Goal: Task Accomplishment & Management: Complete application form

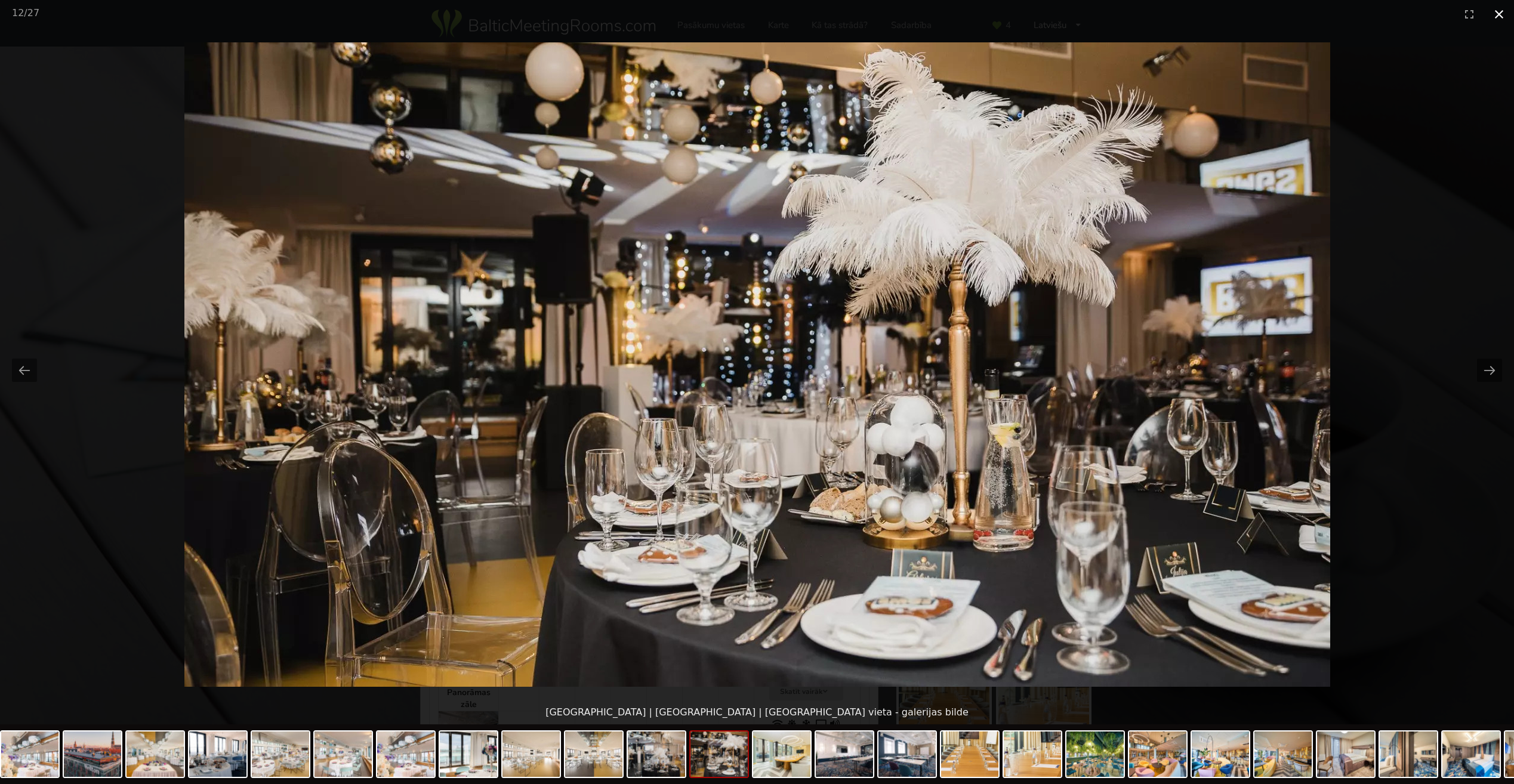
click at [1495, 8] on button "Close gallery" at bounding box center [1499, 14] width 30 height 28
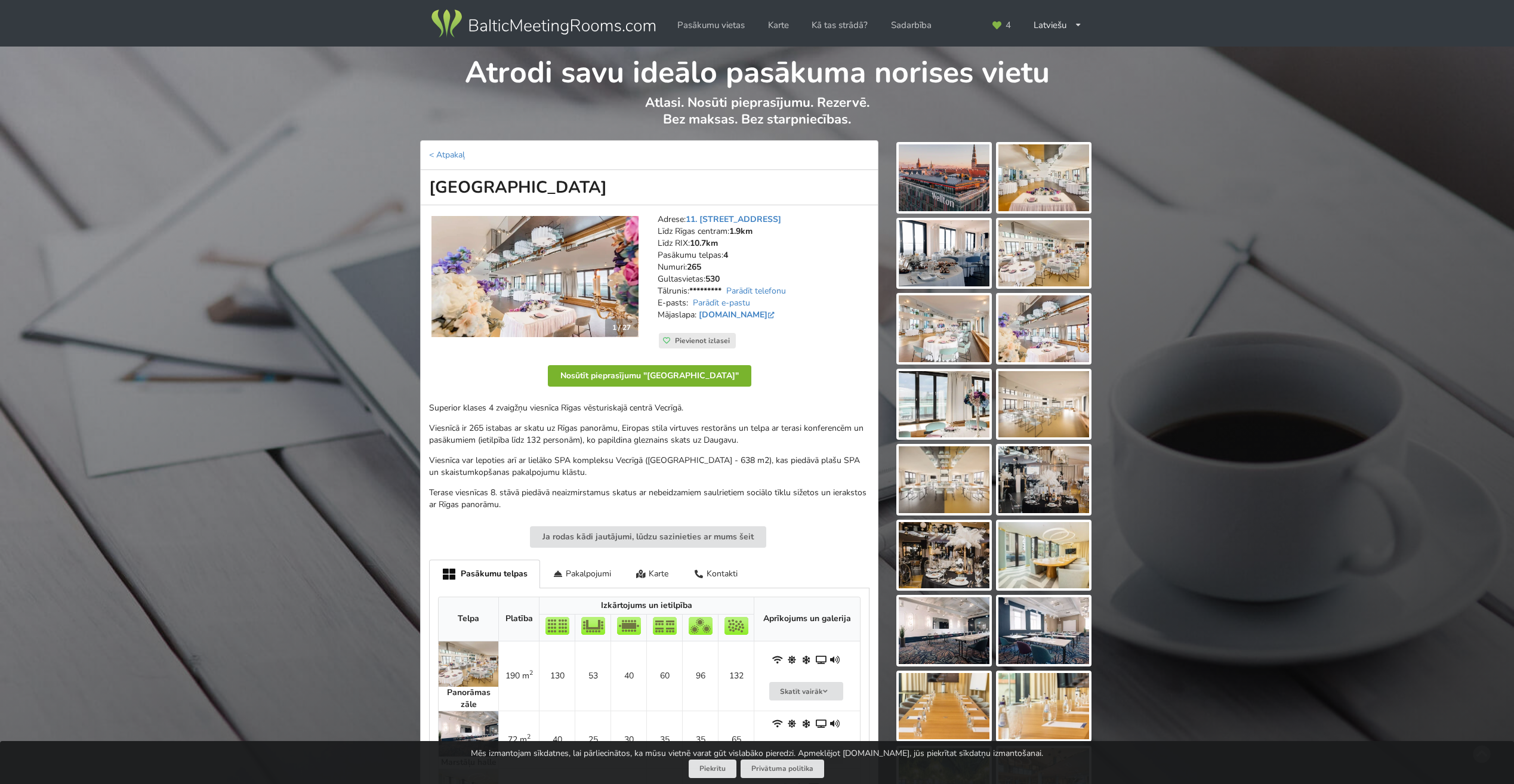
click at [699, 373] on button "Nosūtīt pieprasījumu "Wellton Riverside SPA Hotel"" at bounding box center [649, 376] width 203 height 21
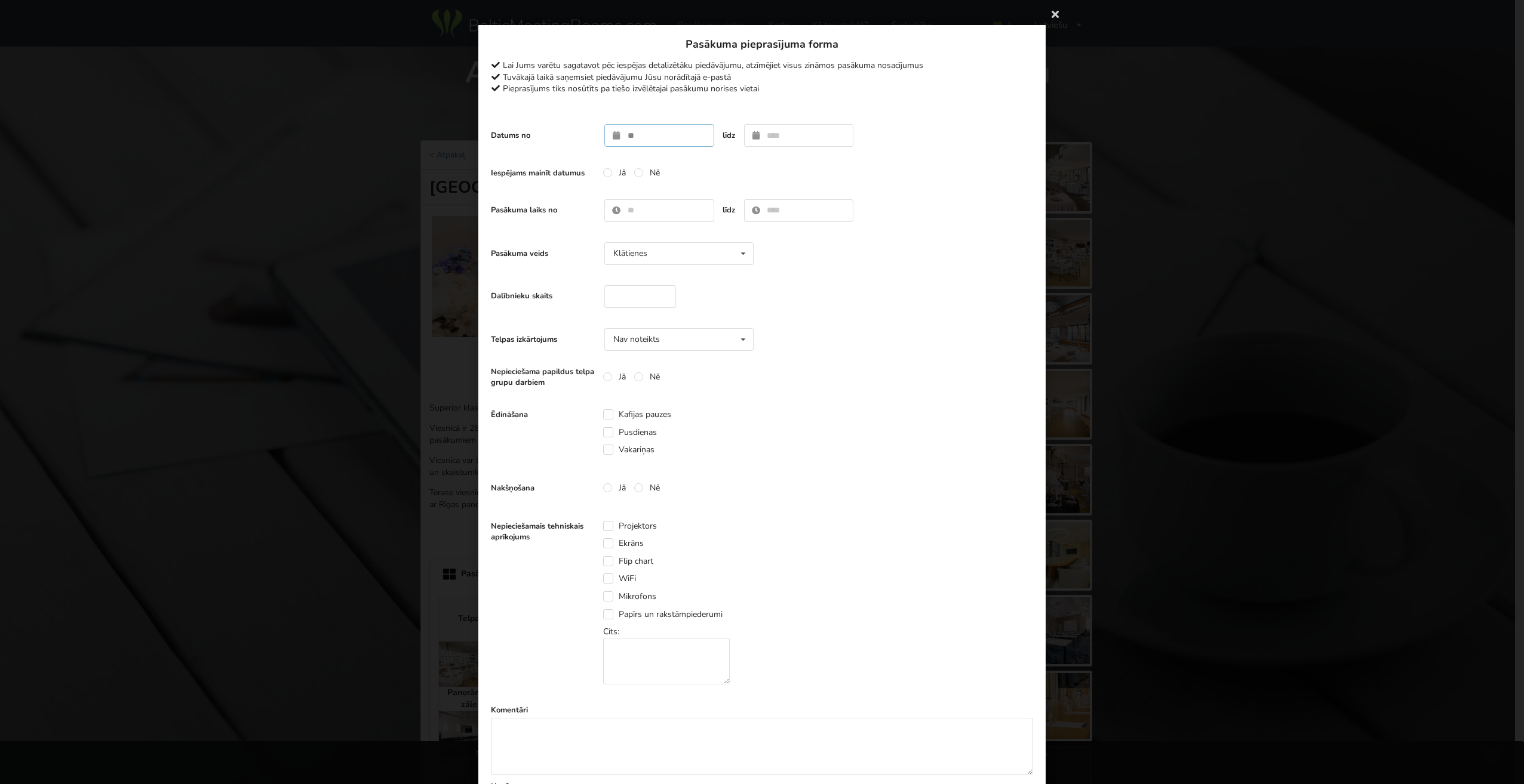
click at [645, 140] on input "text" at bounding box center [659, 135] width 110 height 22
click at [632, 140] on input "**********" at bounding box center [659, 135] width 110 height 22
type input "**********"
click at [882, 159] on icon at bounding box center [883, 163] width 10 height 8
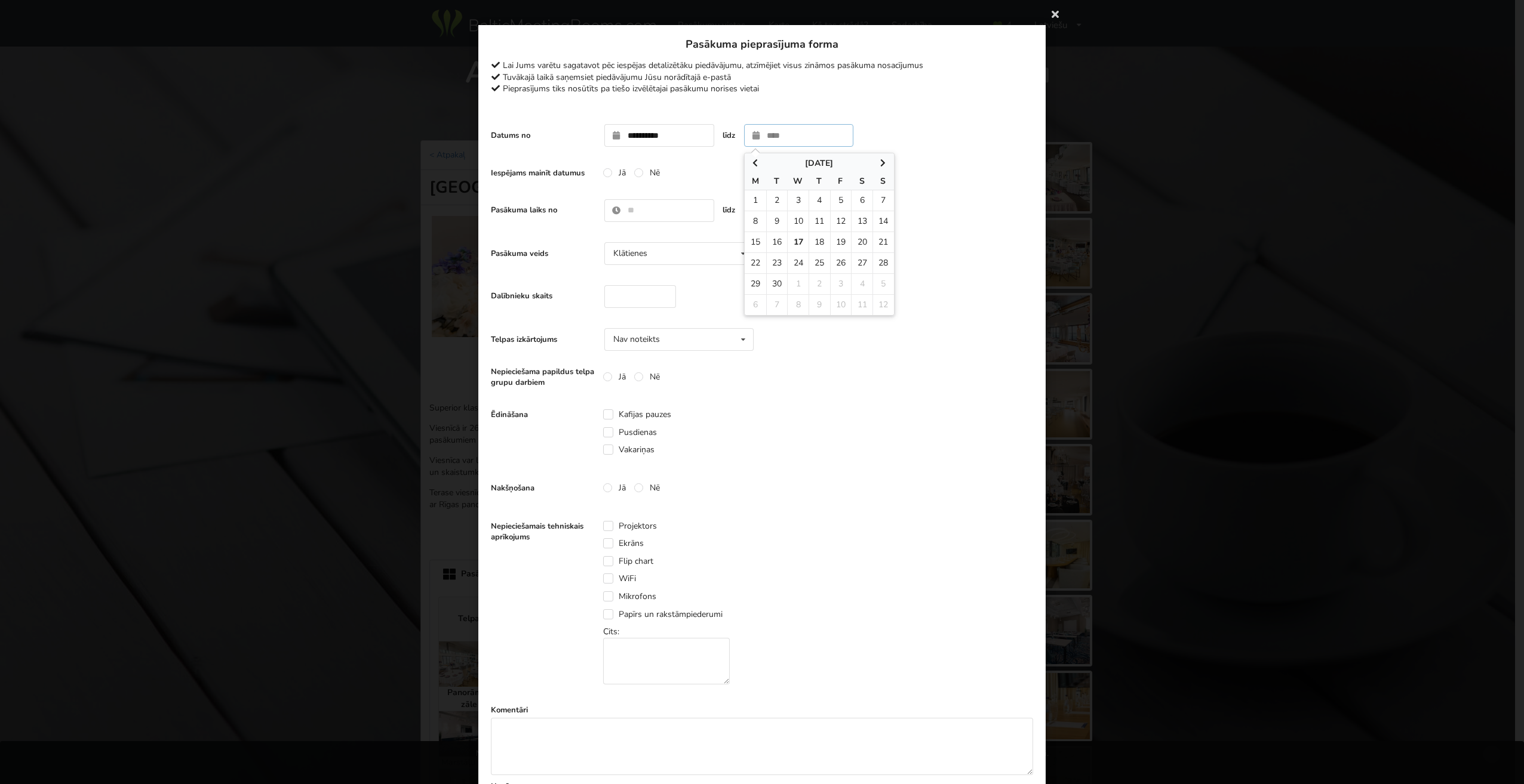
click at [775, 135] on input "text" at bounding box center [798, 135] width 110 height 22
click at [800, 223] on td "5" at bounding box center [797, 221] width 21 height 21
type input "**********"
click at [649, 208] on input "text" at bounding box center [659, 210] width 110 height 22
type input "****"
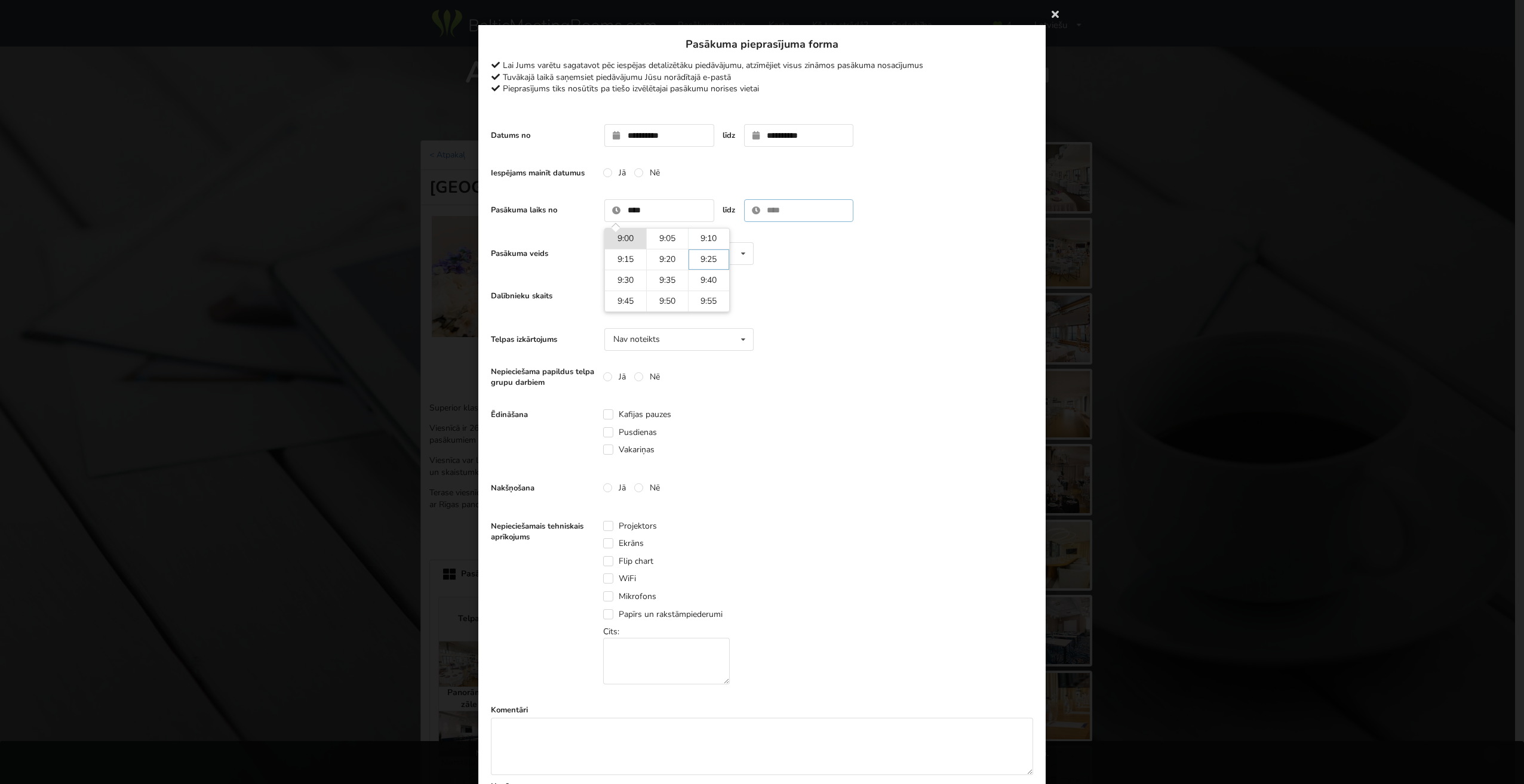
click at [787, 208] on input "text" at bounding box center [798, 210] width 110 height 22
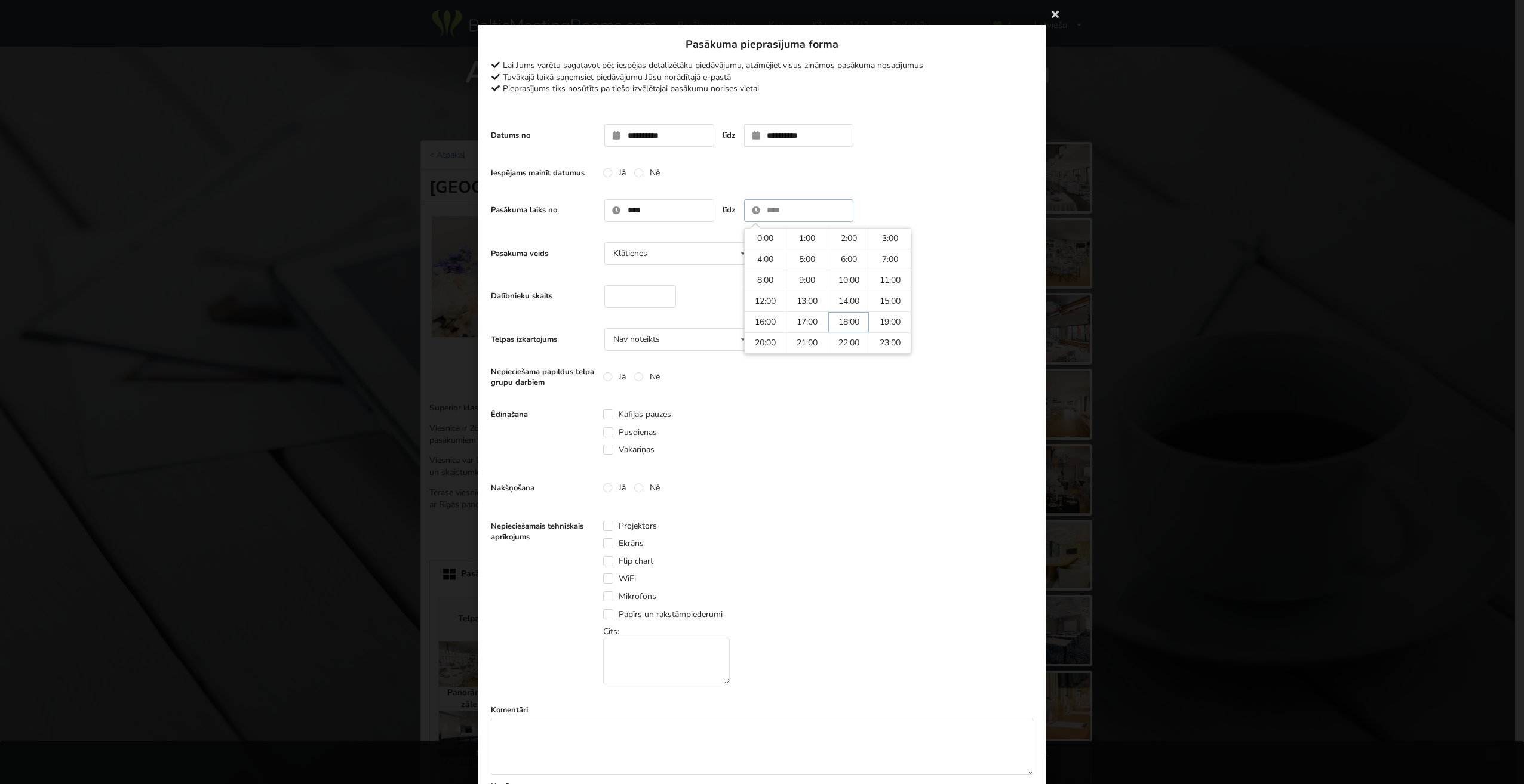
type input "*****"
click at [849, 365] on div "Nepieciešama papildus telpa grupu darbiem Jā Nē" at bounding box center [761, 377] width 542 height 24
click at [652, 294] on input "number" at bounding box center [640, 296] width 72 height 22
type input "**"
click at [685, 343] on div "Nav noteikts Nav noteikts Teātris U-Veids Sapulce Klase" at bounding box center [679, 339] width 149 height 22
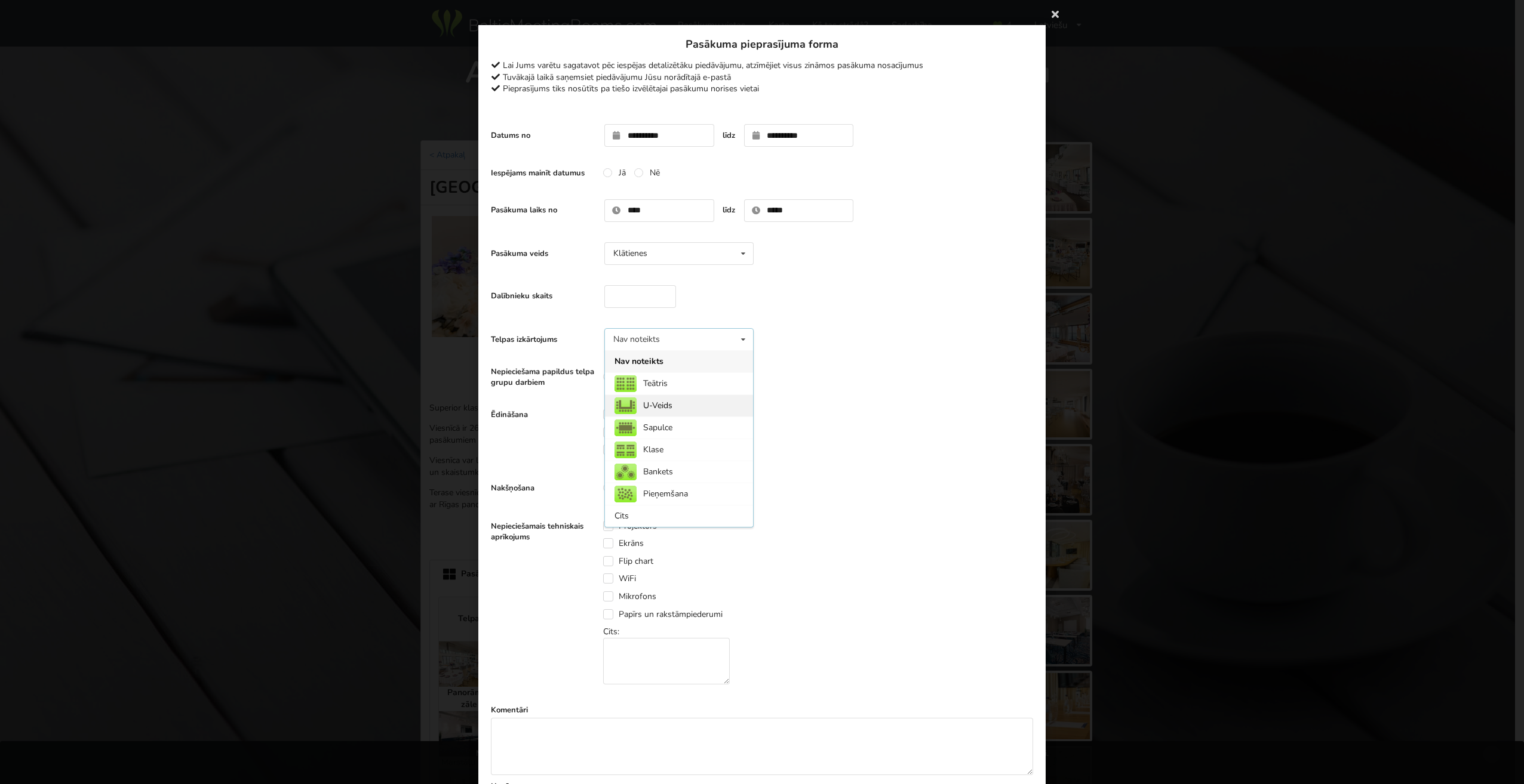
click at [660, 405] on div "U-Veids" at bounding box center [679, 405] width 148 height 22
click at [628, 412] on label "Kafijas pauzes" at bounding box center [637, 414] width 68 height 10
click at [633, 434] on label "Pusdienas" at bounding box center [630, 432] width 54 height 10
click at [637, 490] on label "Nē" at bounding box center [647, 488] width 26 height 10
click at [648, 526] on label "Projektors" at bounding box center [630, 526] width 54 height 10
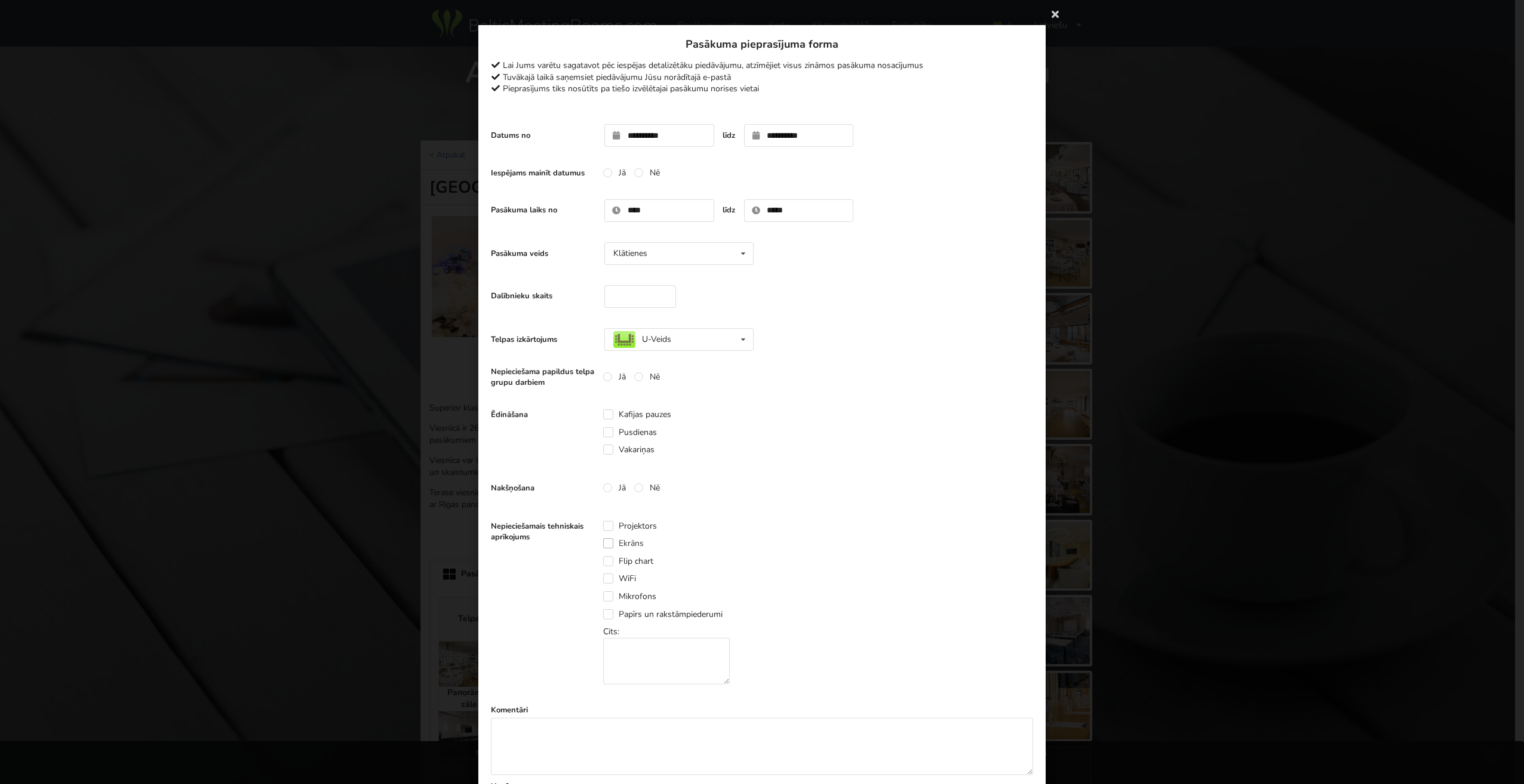
click at [628, 543] on label "Ekrāns" at bounding box center [623, 543] width 41 height 10
click at [630, 558] on label "Flip chart" at bounding box center [628, 561] width 50 height 10
click at [630, 578] on label "WiFi" at bounding box center [619, 578] width 33 height 10
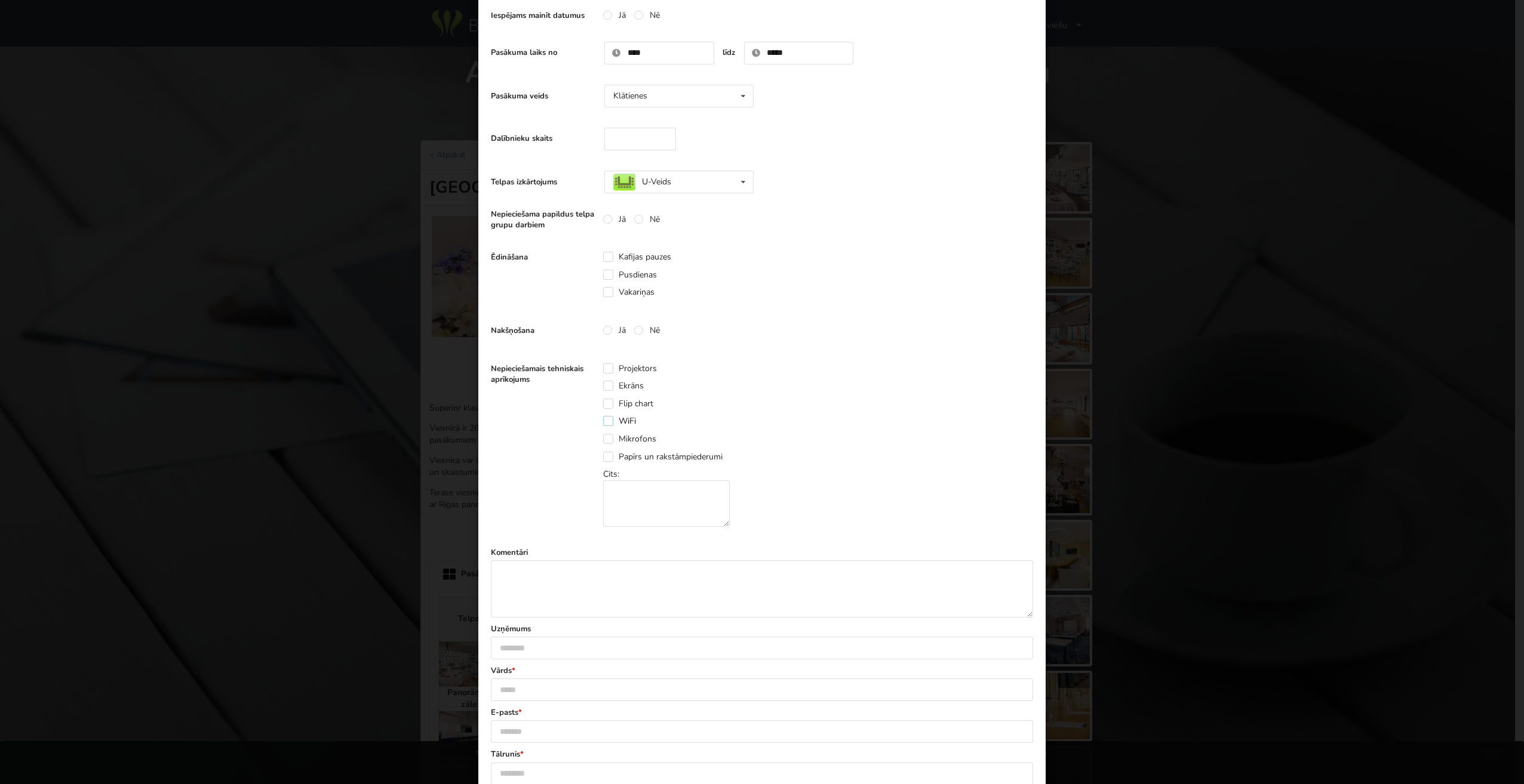
scroll to position [179, 0]
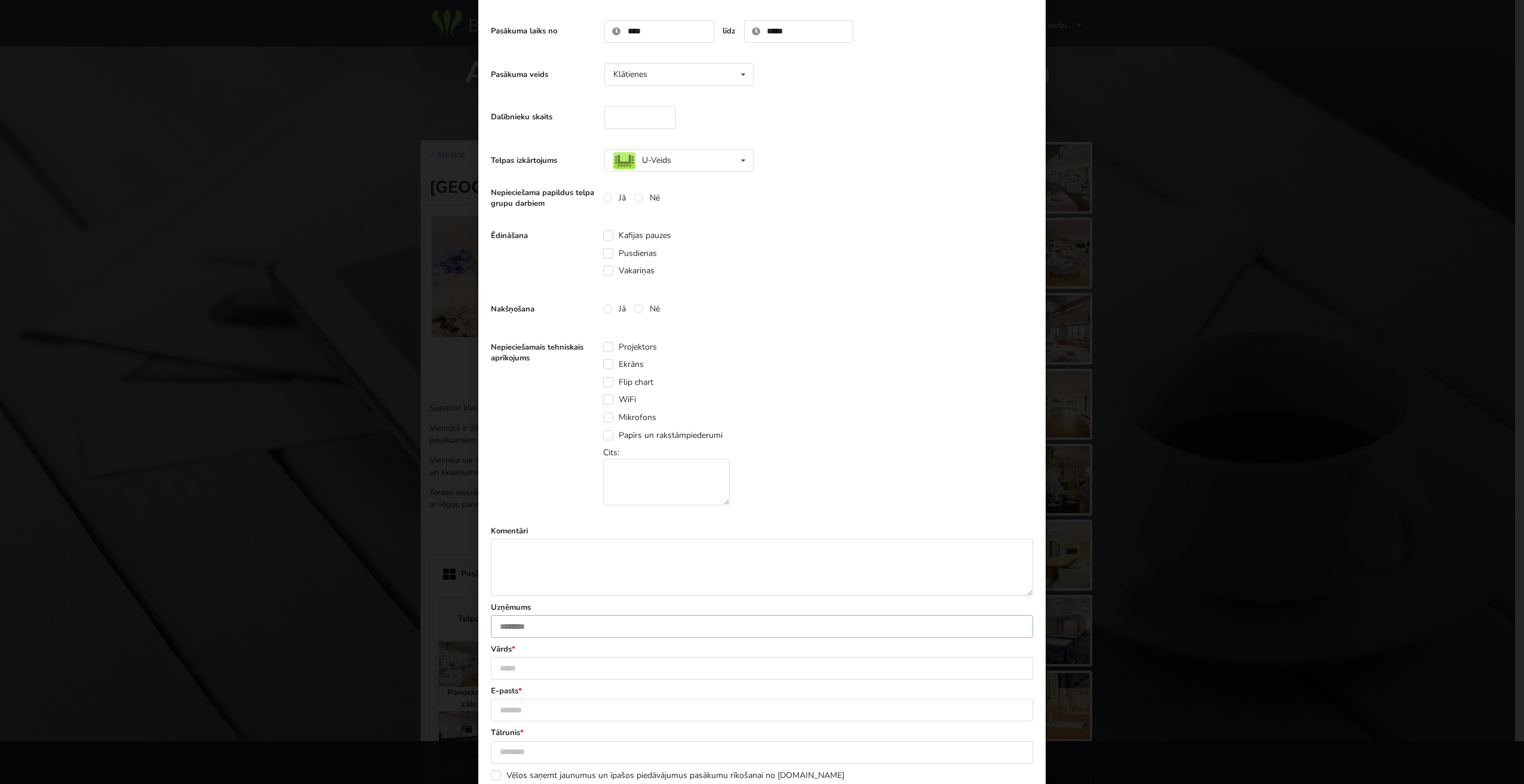
click at [557, 623] on input "text" at bounding box center [761, 626] width 542 height 22
type input "**********"
type input "******"
type input "**********"
type input "********"
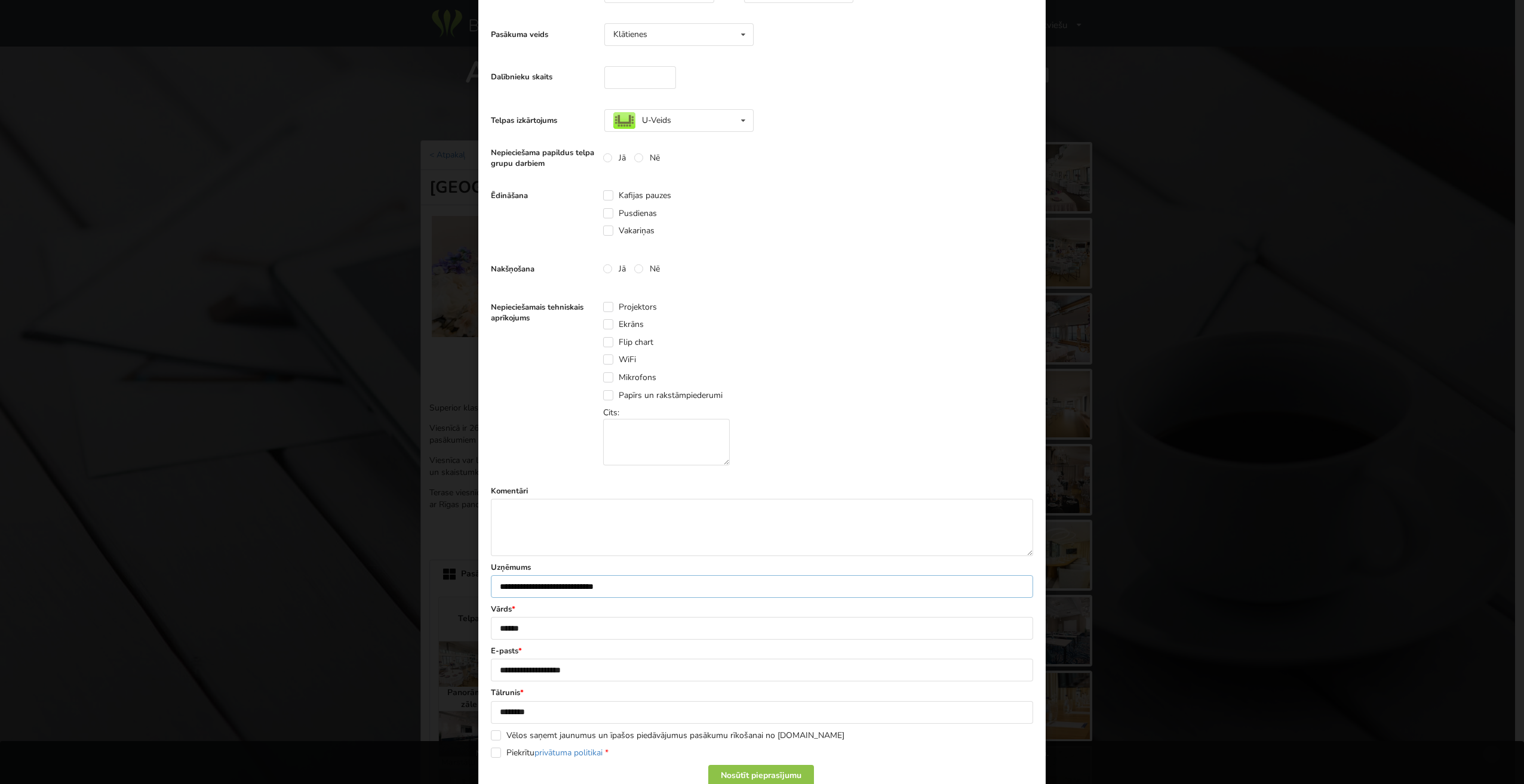
scroll to position [238, 0]
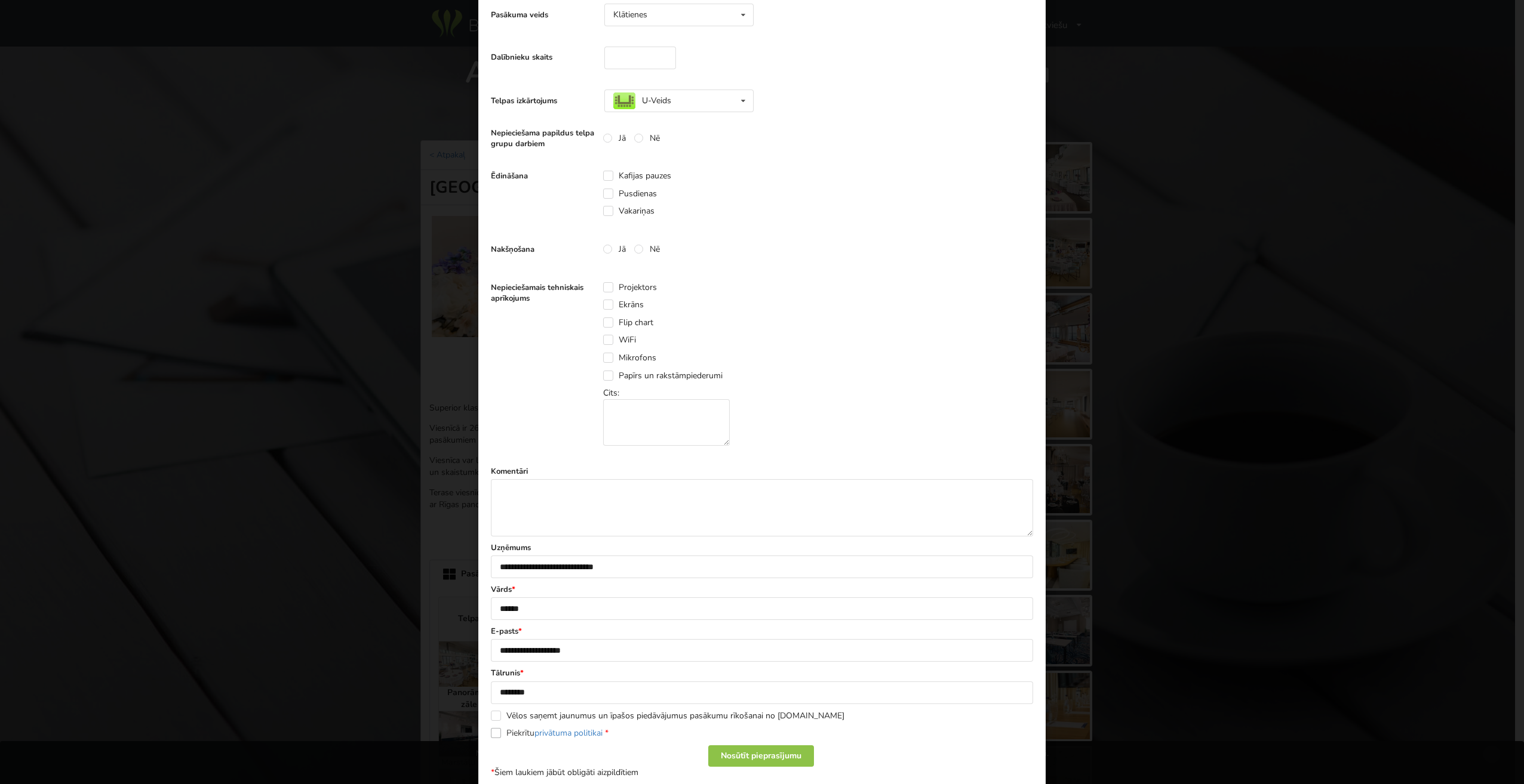
click at [519, 734] on label "Piekrītu privātuma politikai *" at bounding box center [549, 733] width 118 height 10
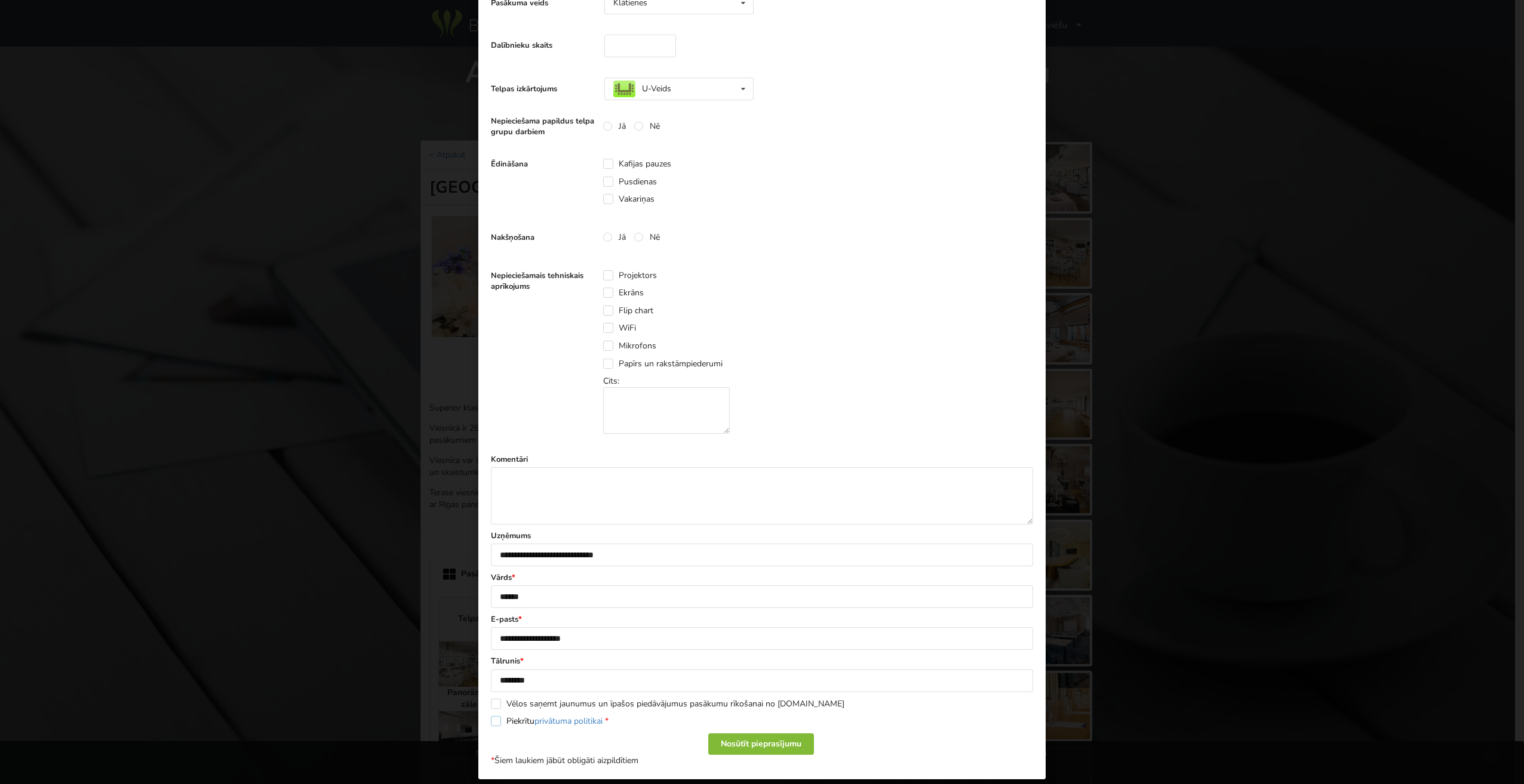
scroll to position [263, 0]
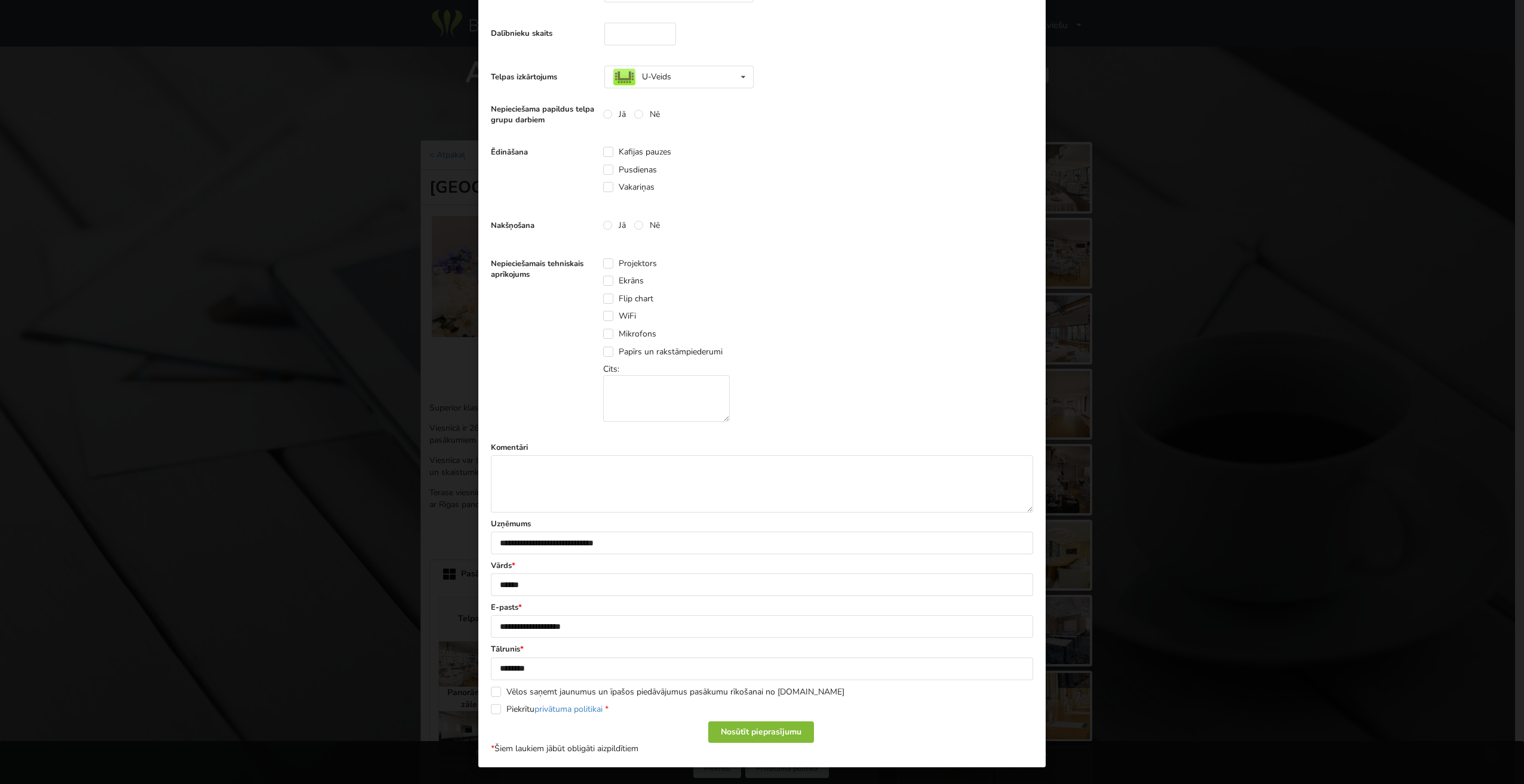
click at [785, 732] on div "Nosūtīt pieprasījumu" at bounding box center [761, 732] width 106 height 21
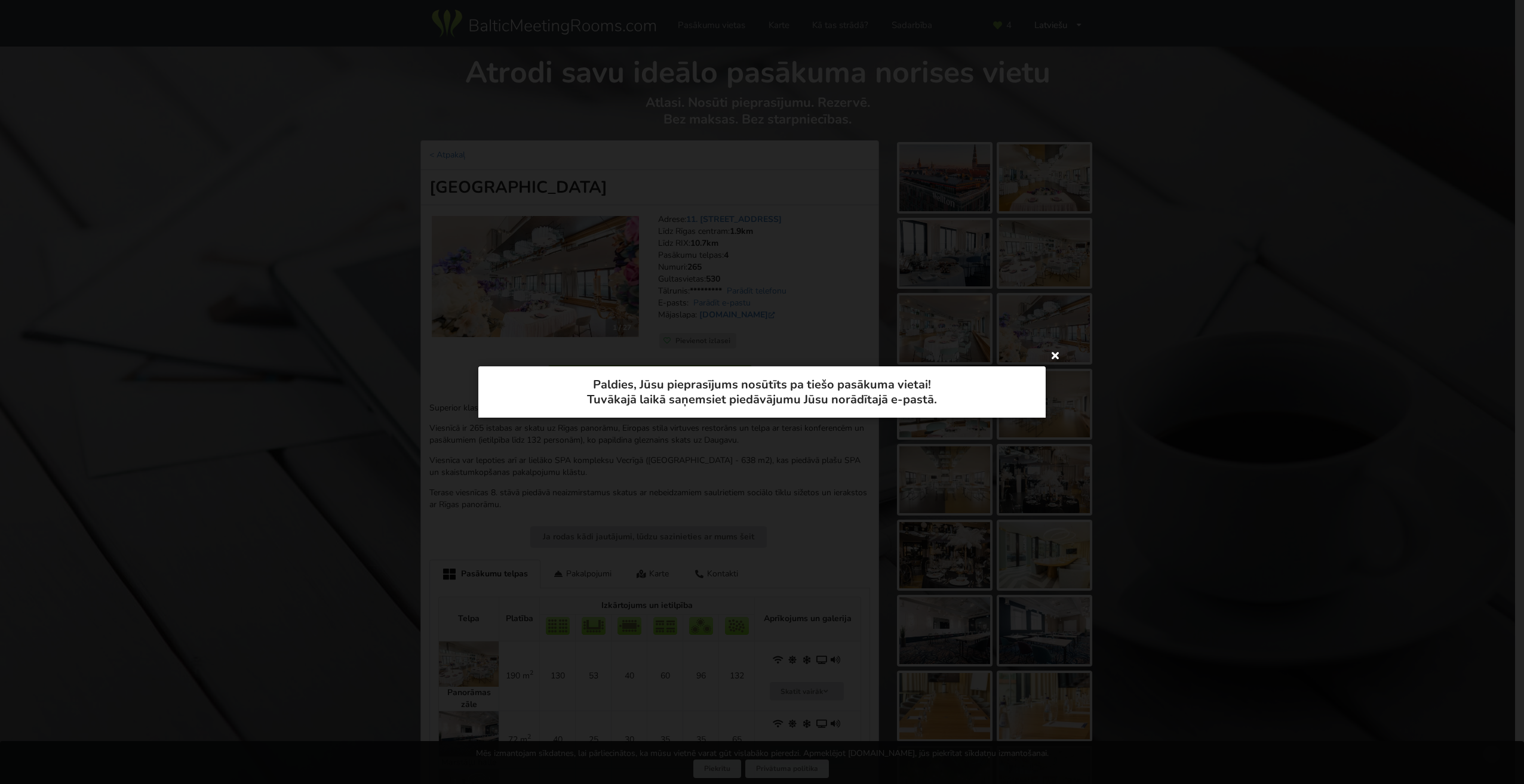
click at [1054, 355] on icon at bounding box center [1055, 354] width 19 height 19
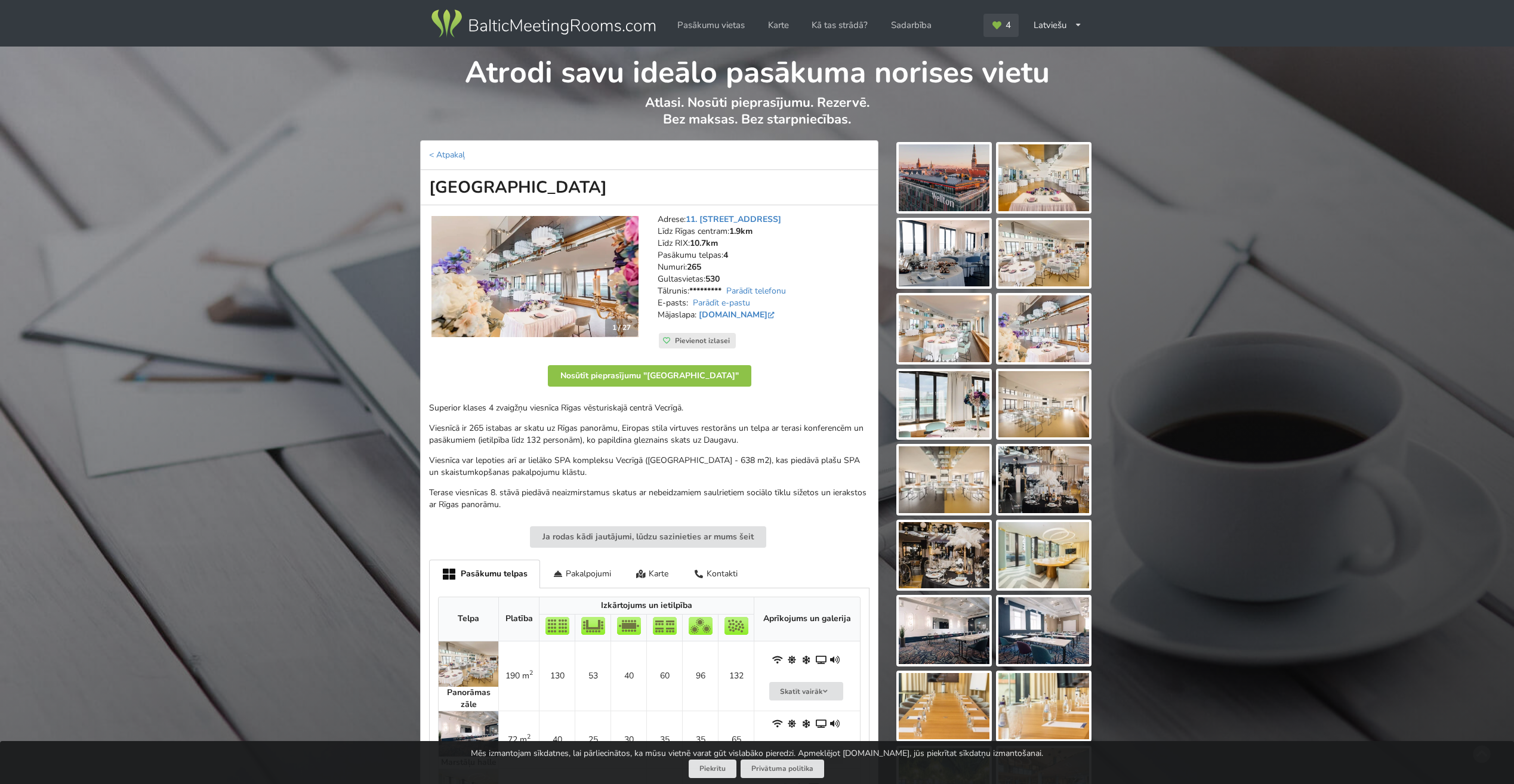
click at [1007, 21] on span "4" at bounding box center [1008, 25] width 5 height 9
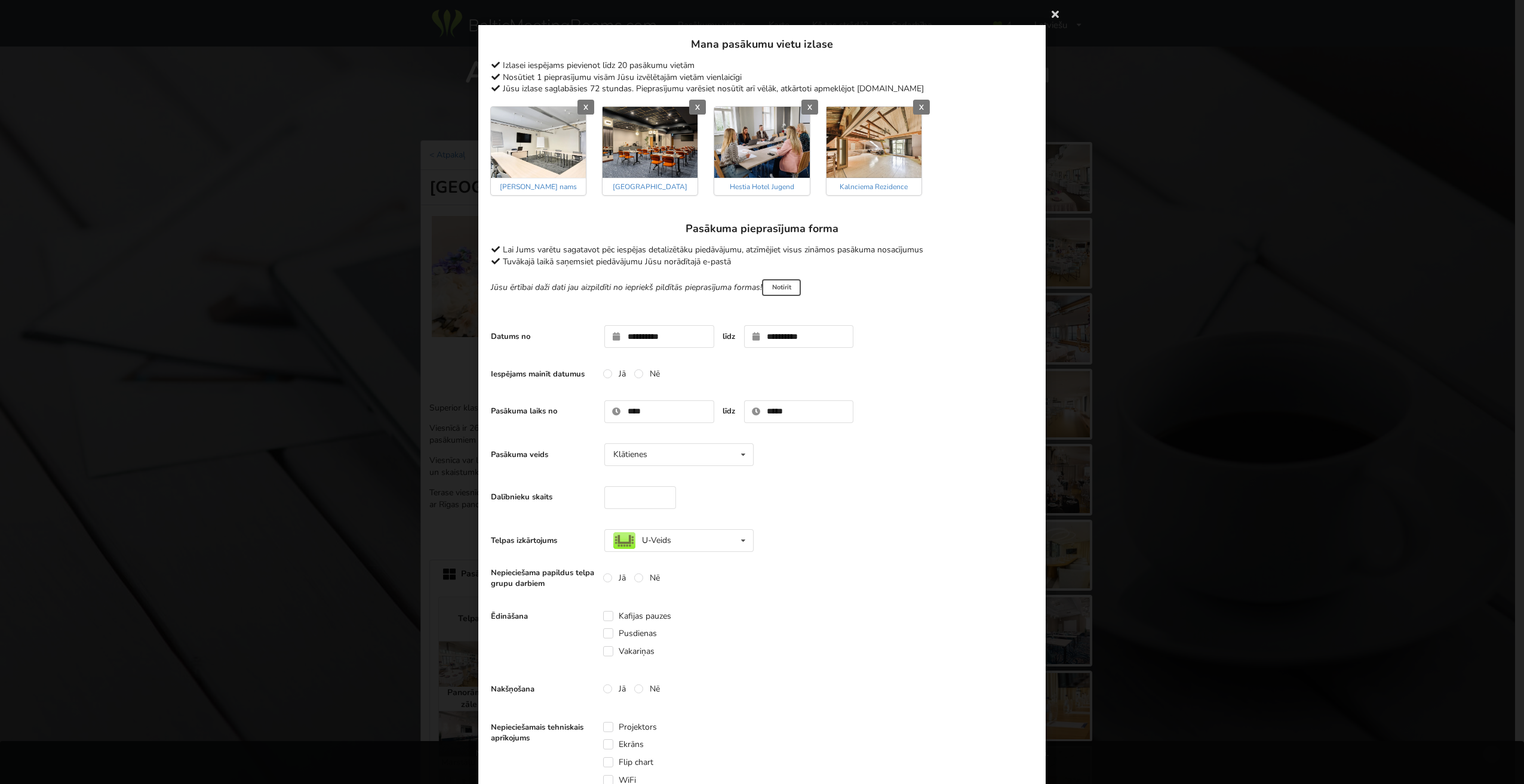
click at [848, 146] on img at bounding box center [874, 142] width 95 height 71
click at [857, 183] on link "Kalnciema Rezidence" at bounding box center [874, 187] width 68 height 10
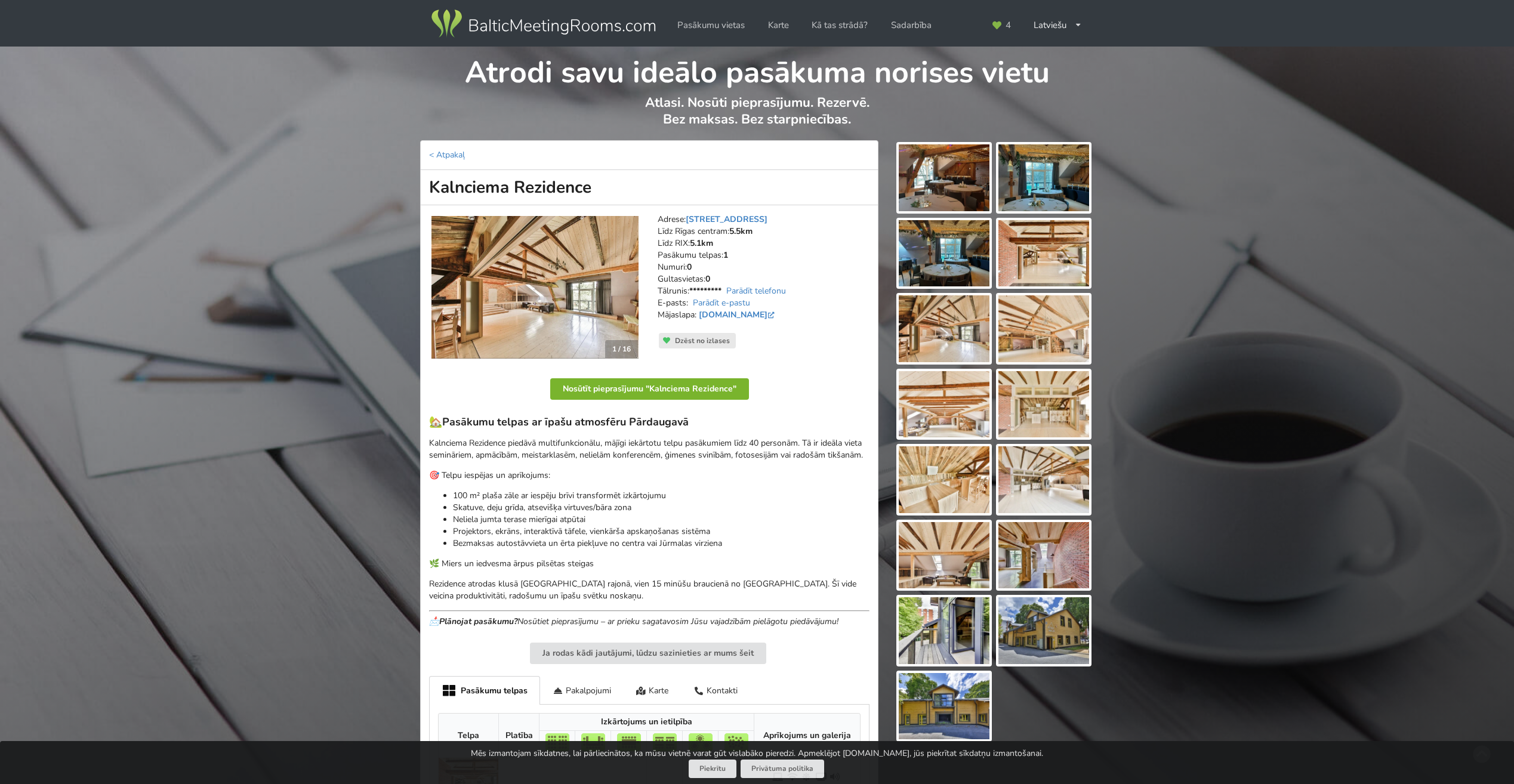
click at [676, 386] on button "Nosūtīt pieprasījumu "Kalnciema Rezidence"" at bounding box center [649, 389] width 198 height 21
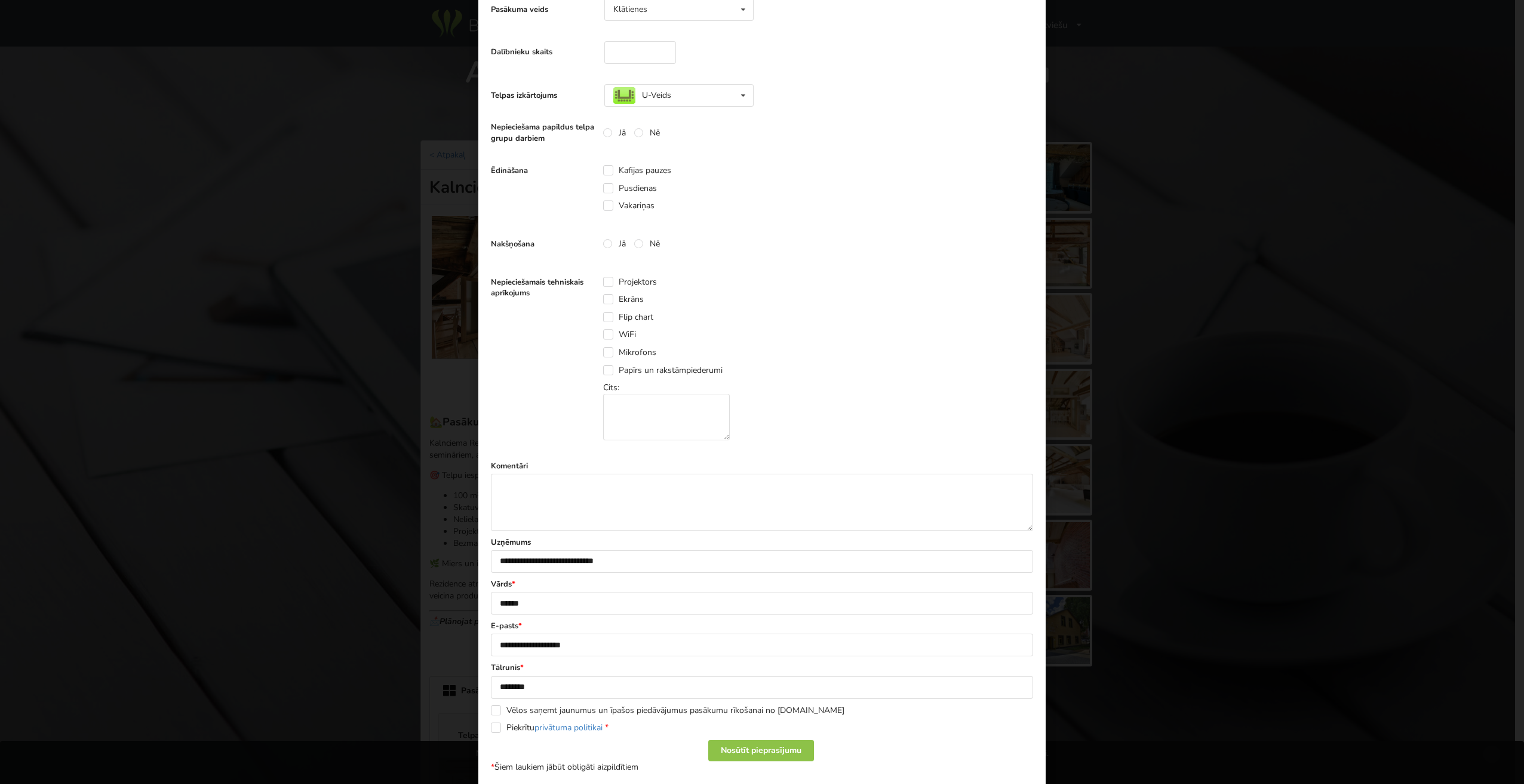
scroll to position [291, 0]
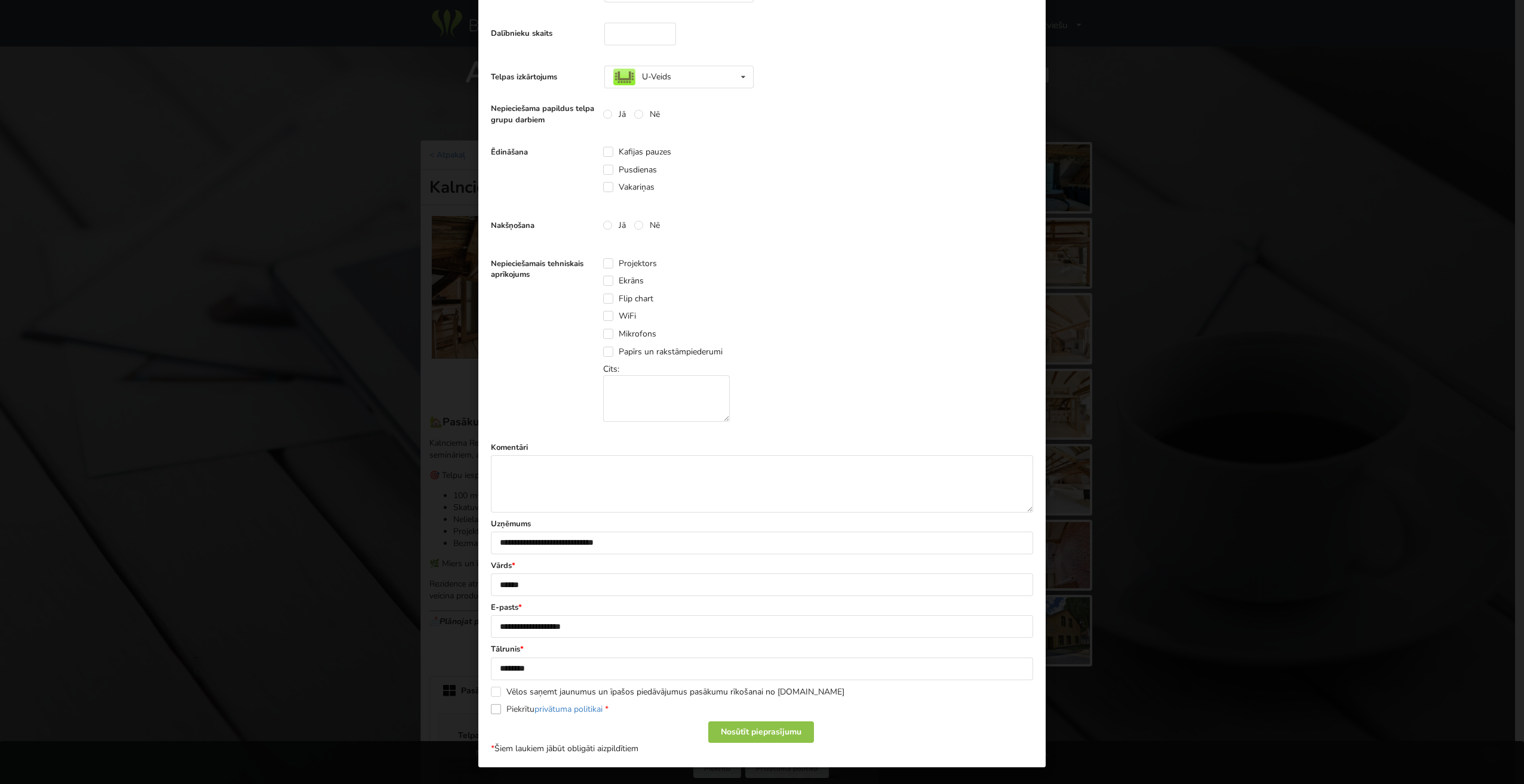
click at [497, 709] on label "Piekrītu privātuma politikai *" at bounding box center [549, 709] width 118 height 10
click at [727, 730] on div "Nosūtīt pieprasījumu" at bounding box center [761, 732] width 106 height 21
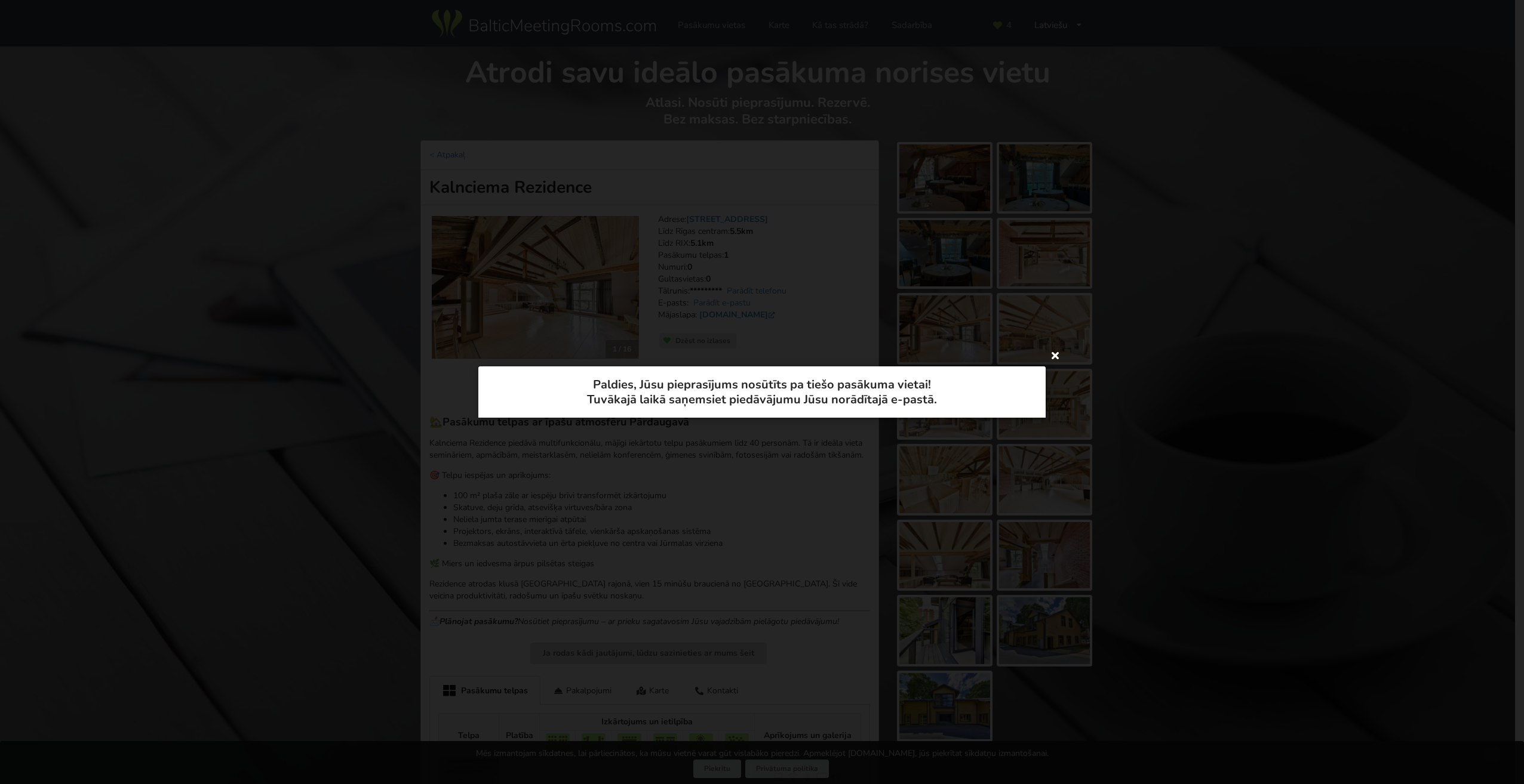
click at [1055, 356] on icon at bounding box center [1055, 354] width 19 height 19
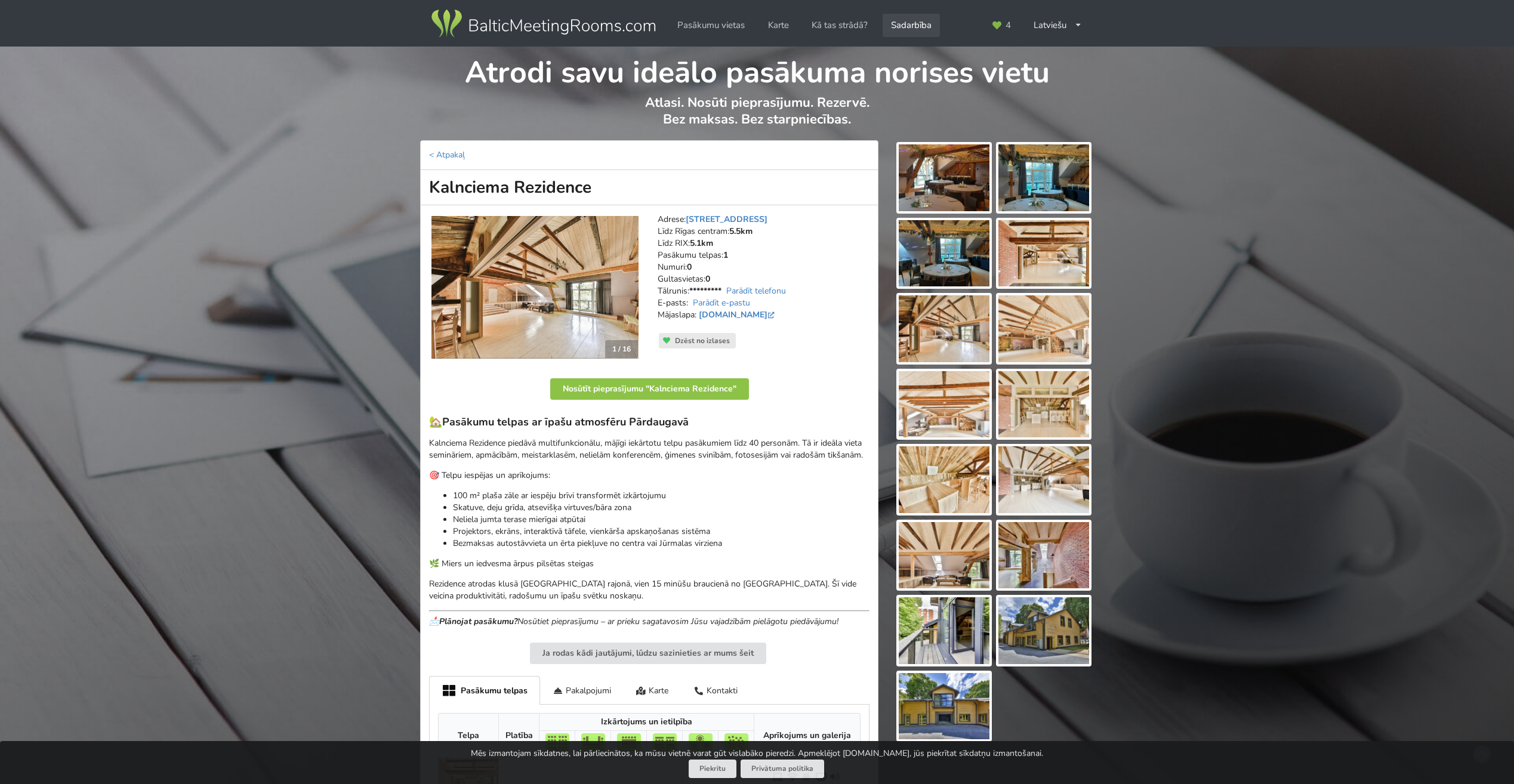
click at [904, 27] on link "Sadarbība" at bounding box center [911, 25] width 57 height 23
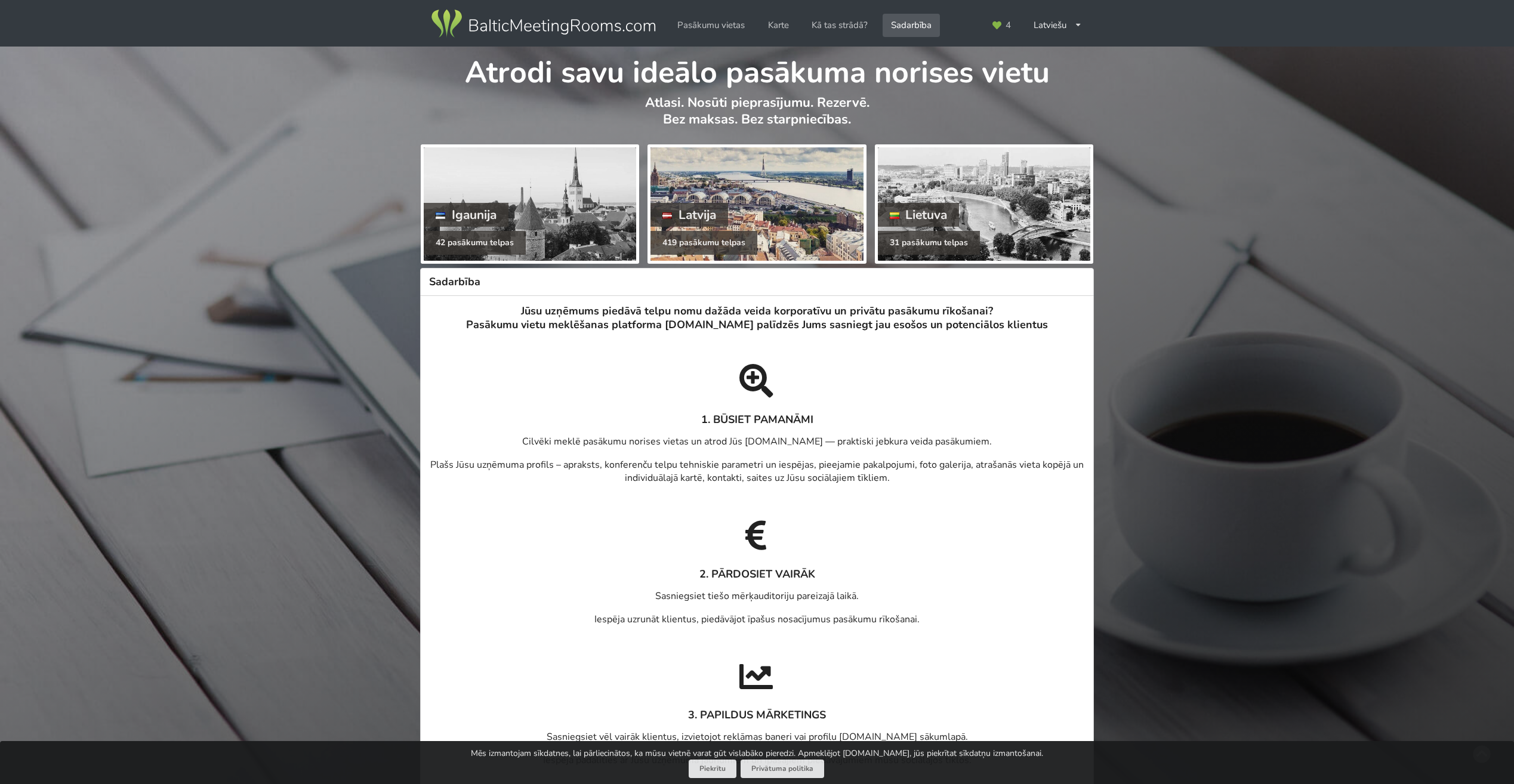
click at [776, 167] on div at bounding box center [757, 204] width 212 height 113
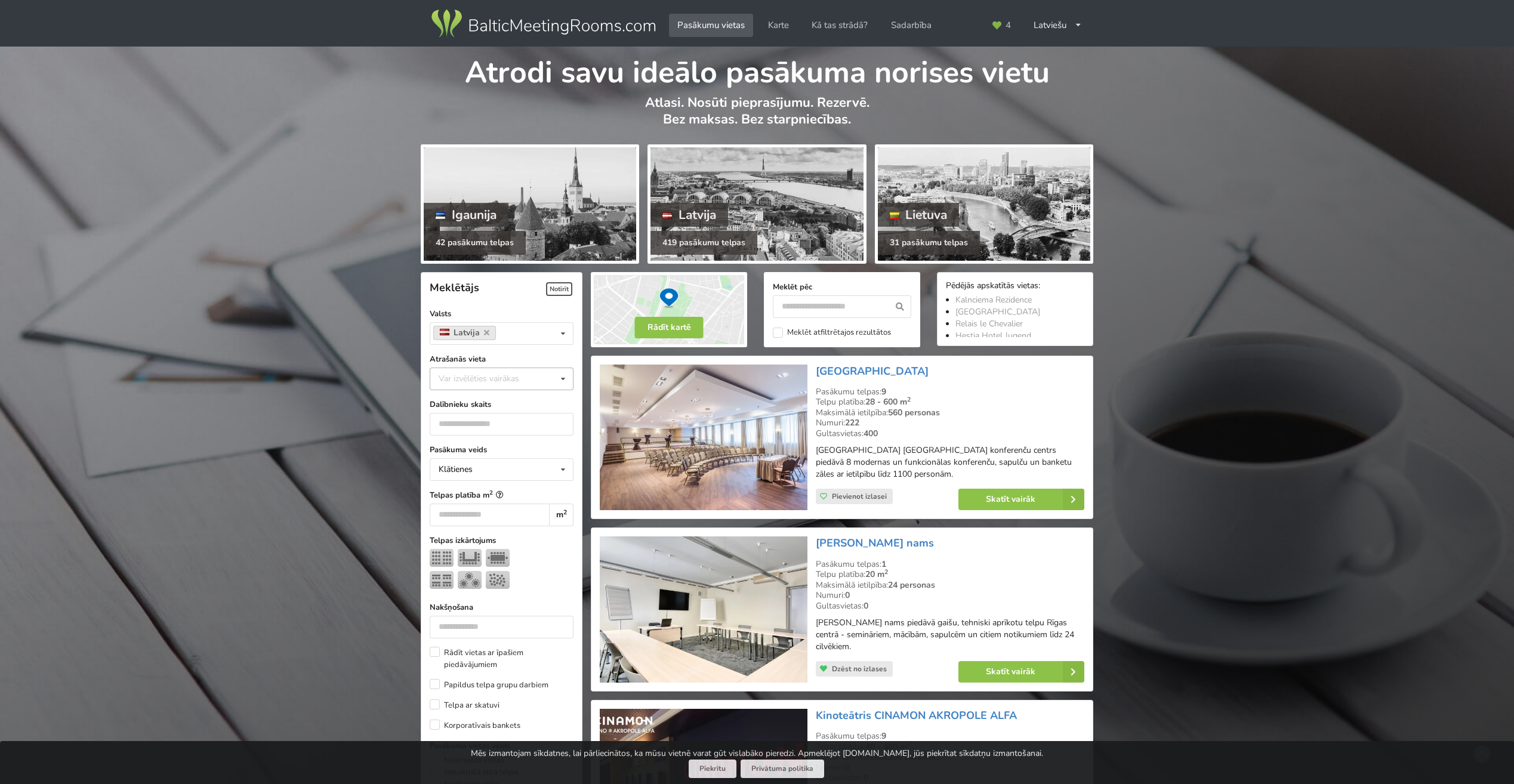
click at [516, 377] on div "Var izvēlēties vairākas" at bounding box center [491, 379] width 110 height 14
click at [468, 493] on div "Mārupes novads" at bounding box center [501, 489] width 143 height 22
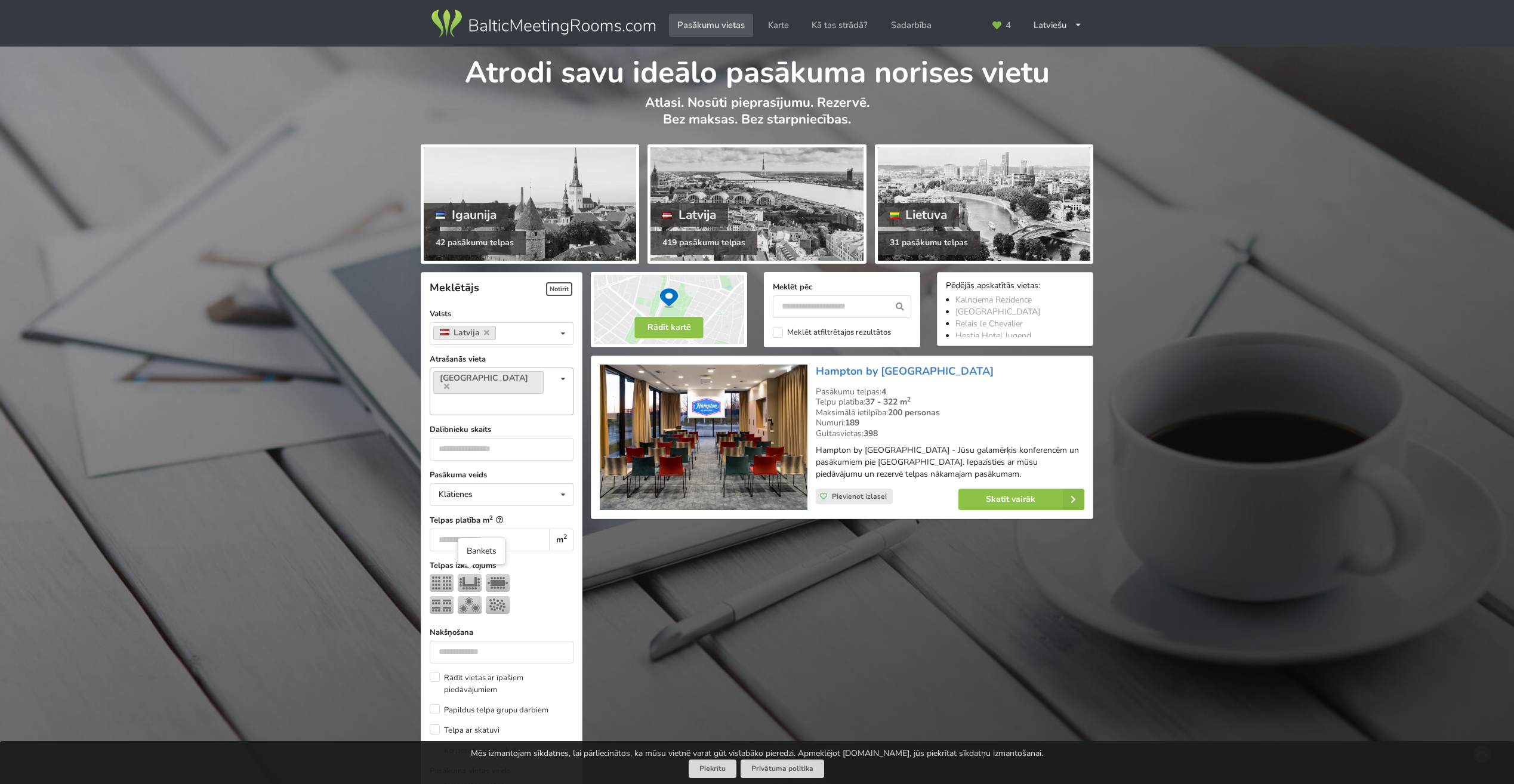
scroll to position [268, 0]
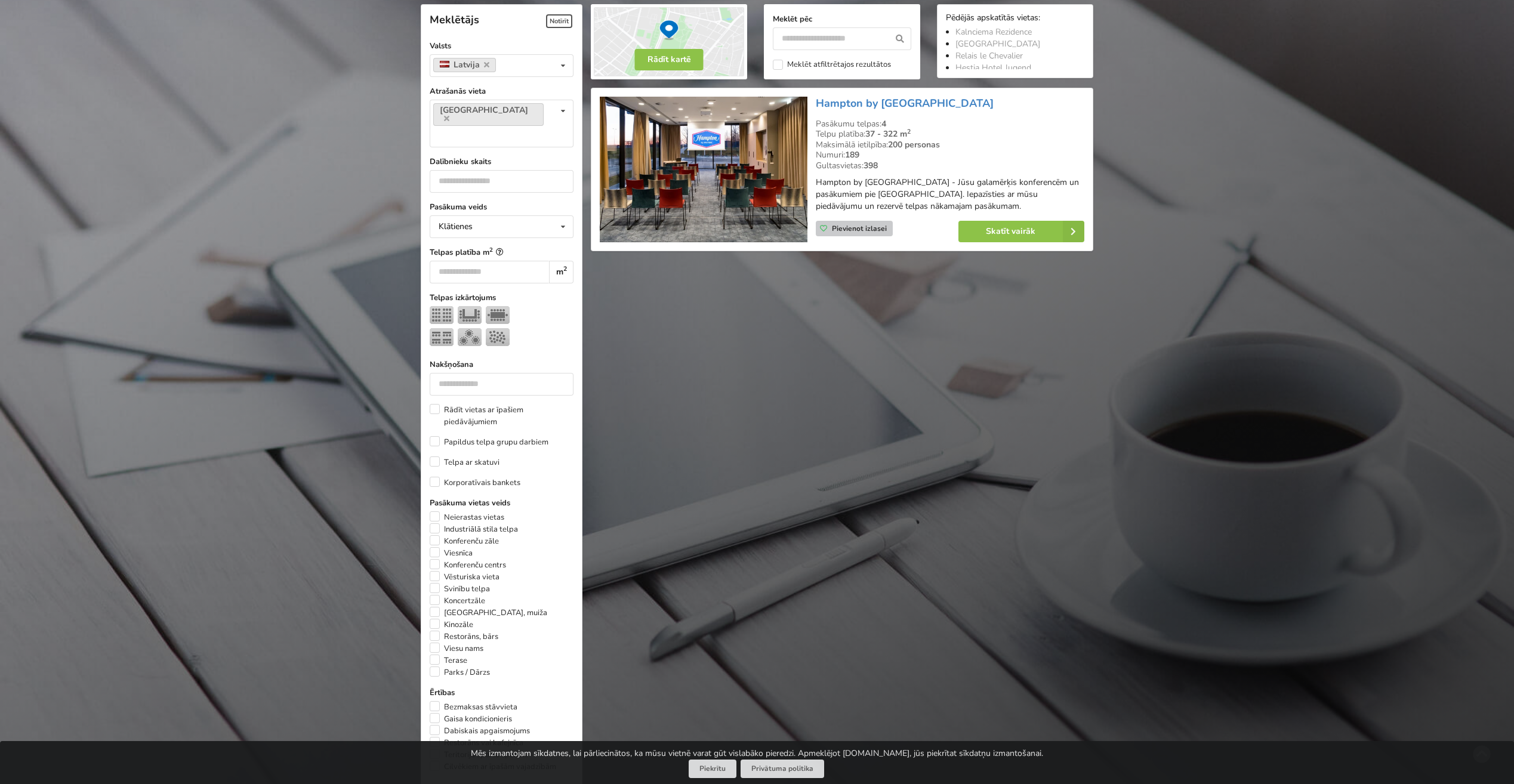
click at [870, 232] on span "Pievienot izlasei" at bounding box center [859, 229] width 55 height 10
click at [450, 115] on icon at bounding box center [447, 118] width 5 height 8
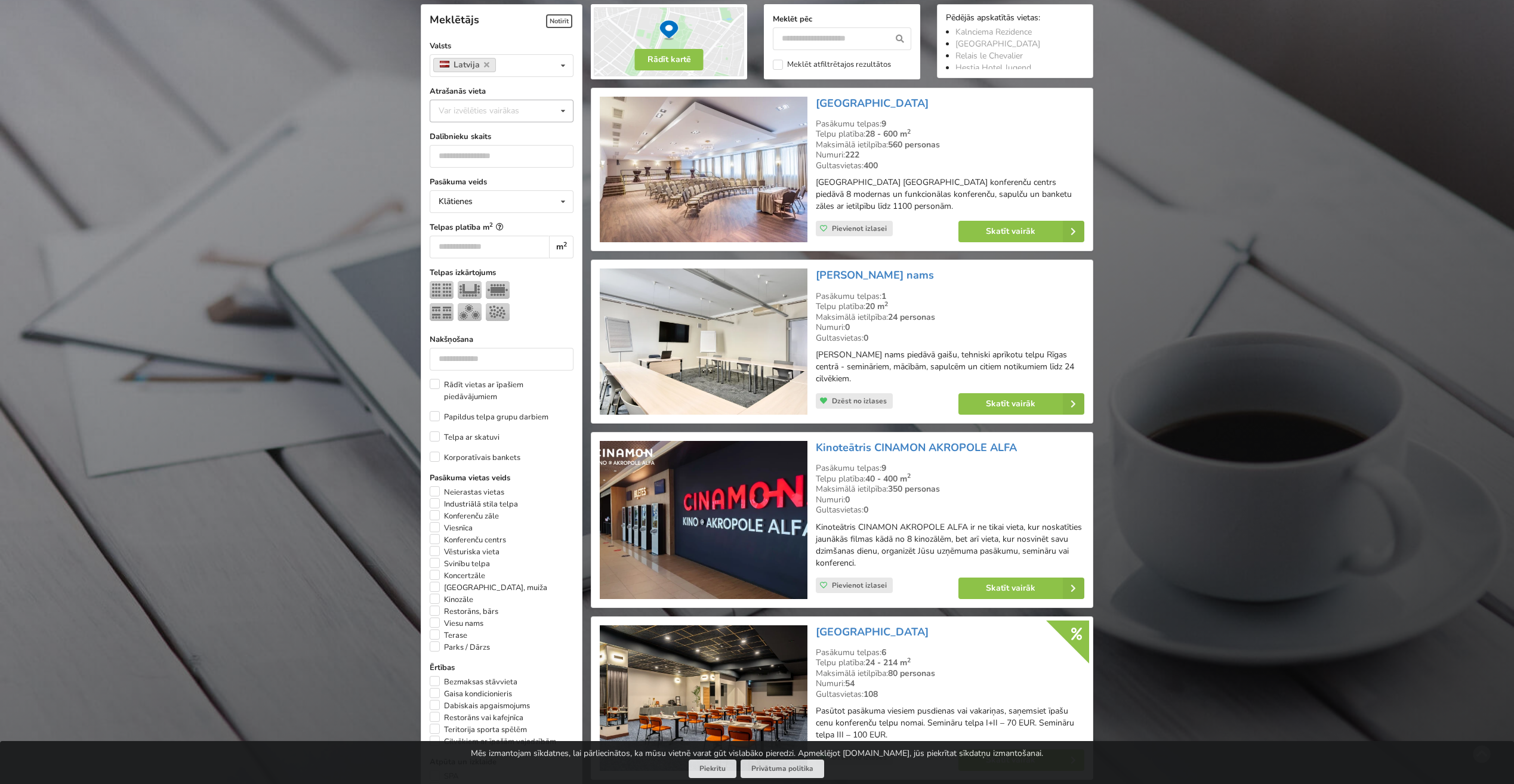
click at [560, 111] on icon at bounding box center [563, 111] width 18 height 22
click at [487, 191] on div "Pierīga" at bounding box center [501, 190] width 143 height 22
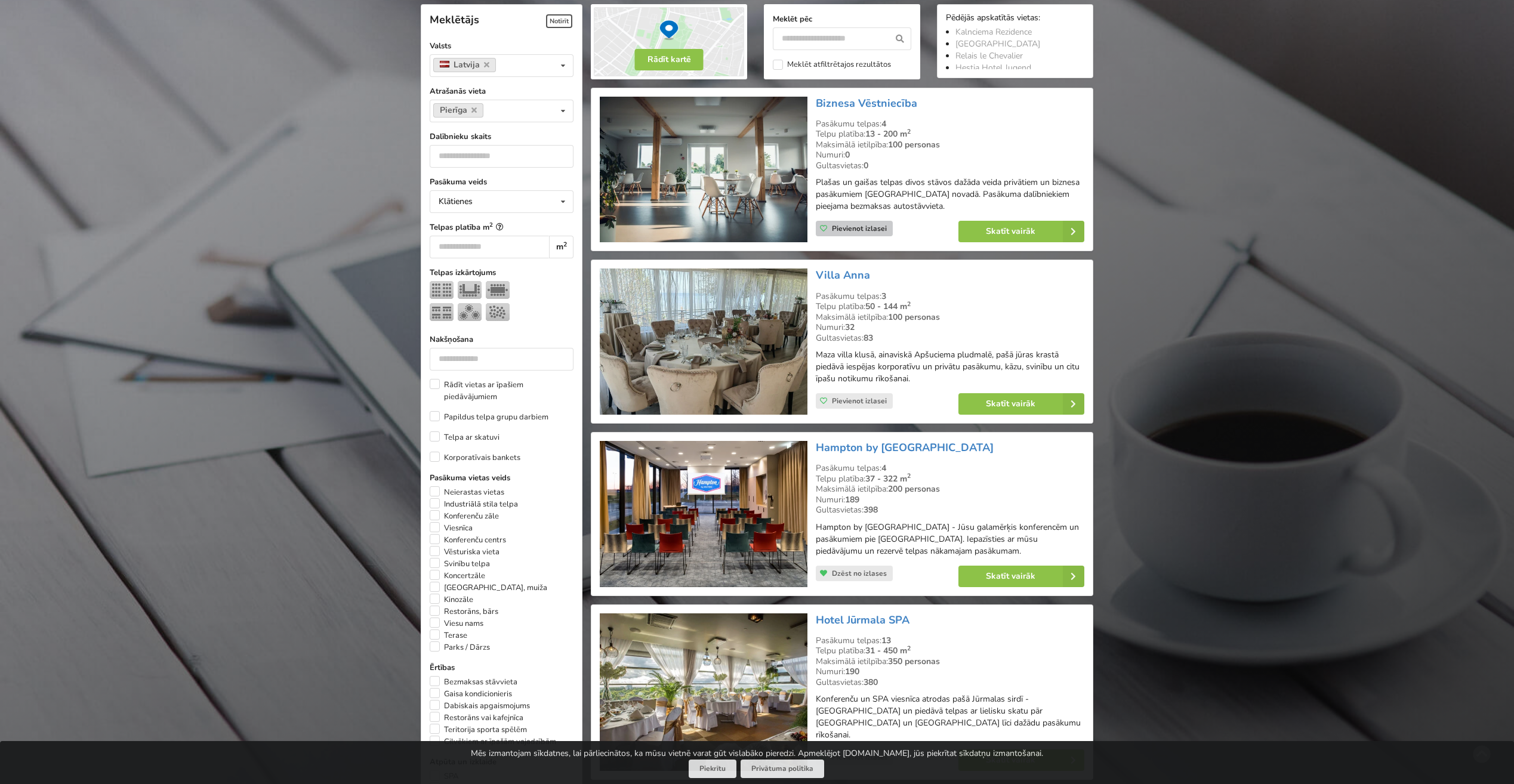
click at [862, 231] on span "Pievienot izlasei" at bounding box center [859, 229] width 55 height 10
click at [770, 172] on img at bounding box center [703, 169] width 207 height 146
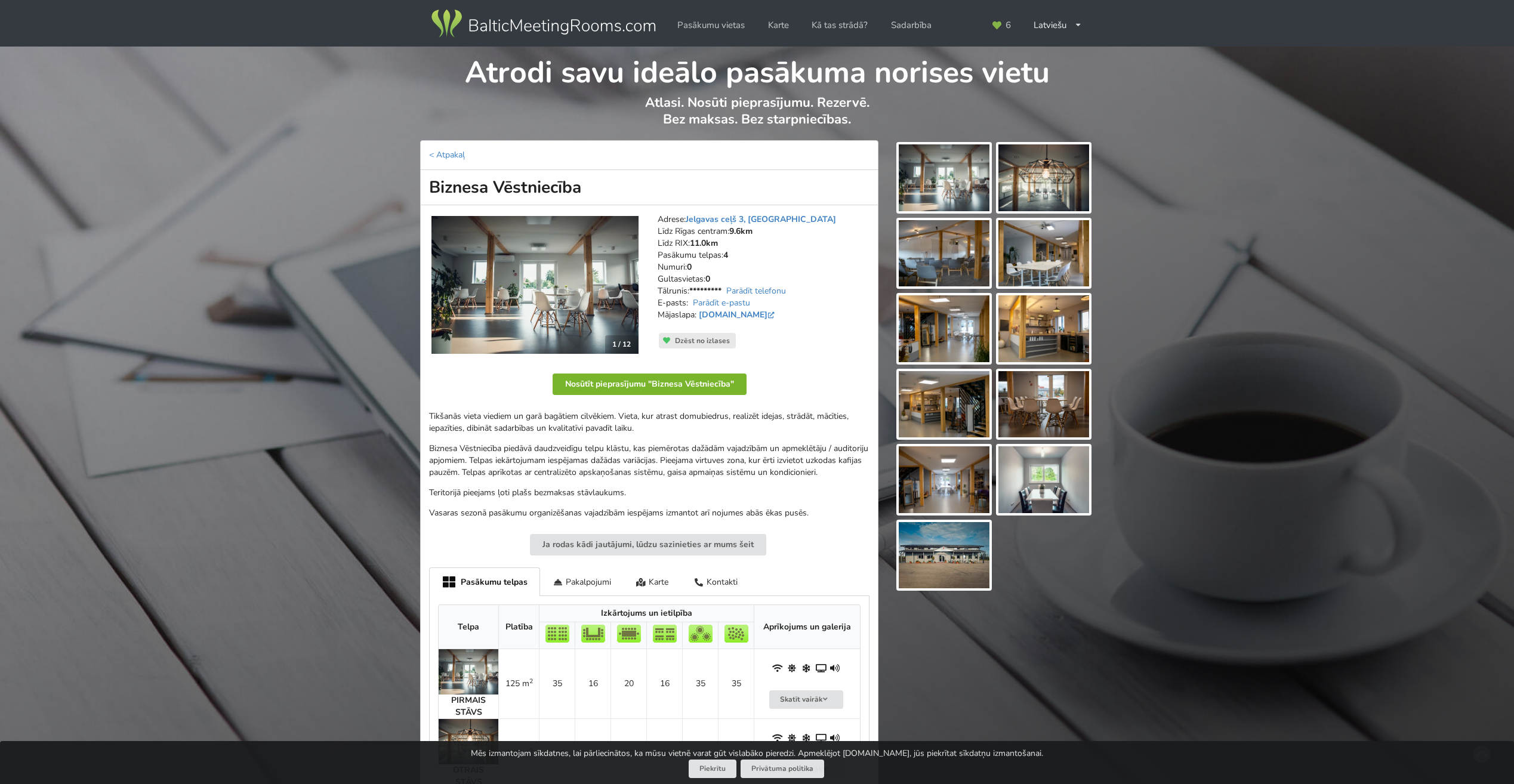
click at [685, 377] on button "Nosūtīt pieprasījumu "Biznesa Vēstniecība"" at bounding box center [650, 384] width 194 height 21
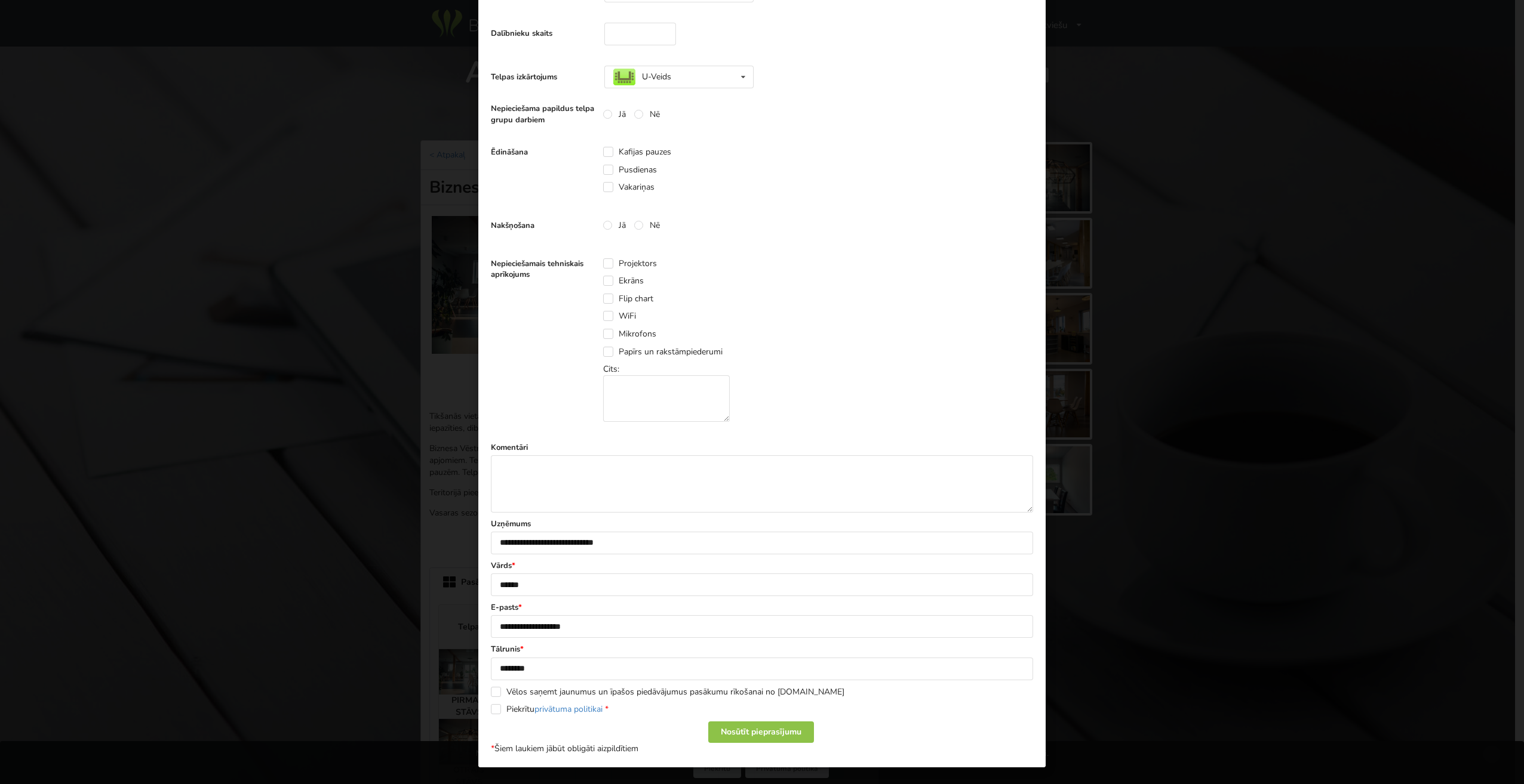
scroll to position [1, 0]
click at [773, 726] on div "Nosūtīt pieprasījumu" at bounding box center [761, 732] width 106 height 21
click at [508, 707] on label "Piekrītu privātuma politikai *" at bounding box center [549, 709] width 118 height 10
click at [770, 728] on div "Nosūtīt pieprasījumu" at bounding box center [761, 732] width 106 height 21
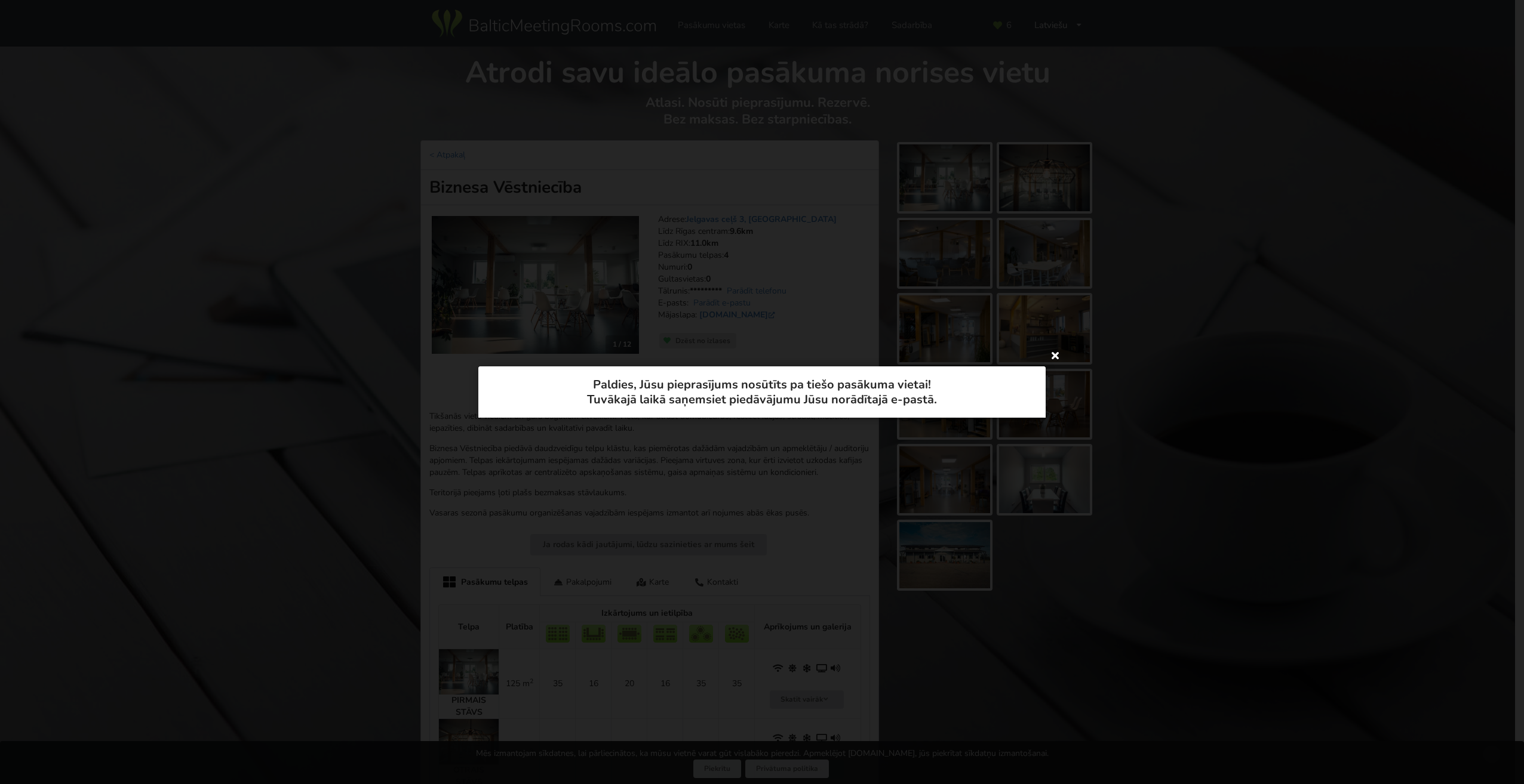
click at [1057, 356] on icon at bounding box center [1055, 354] width 19 height 19
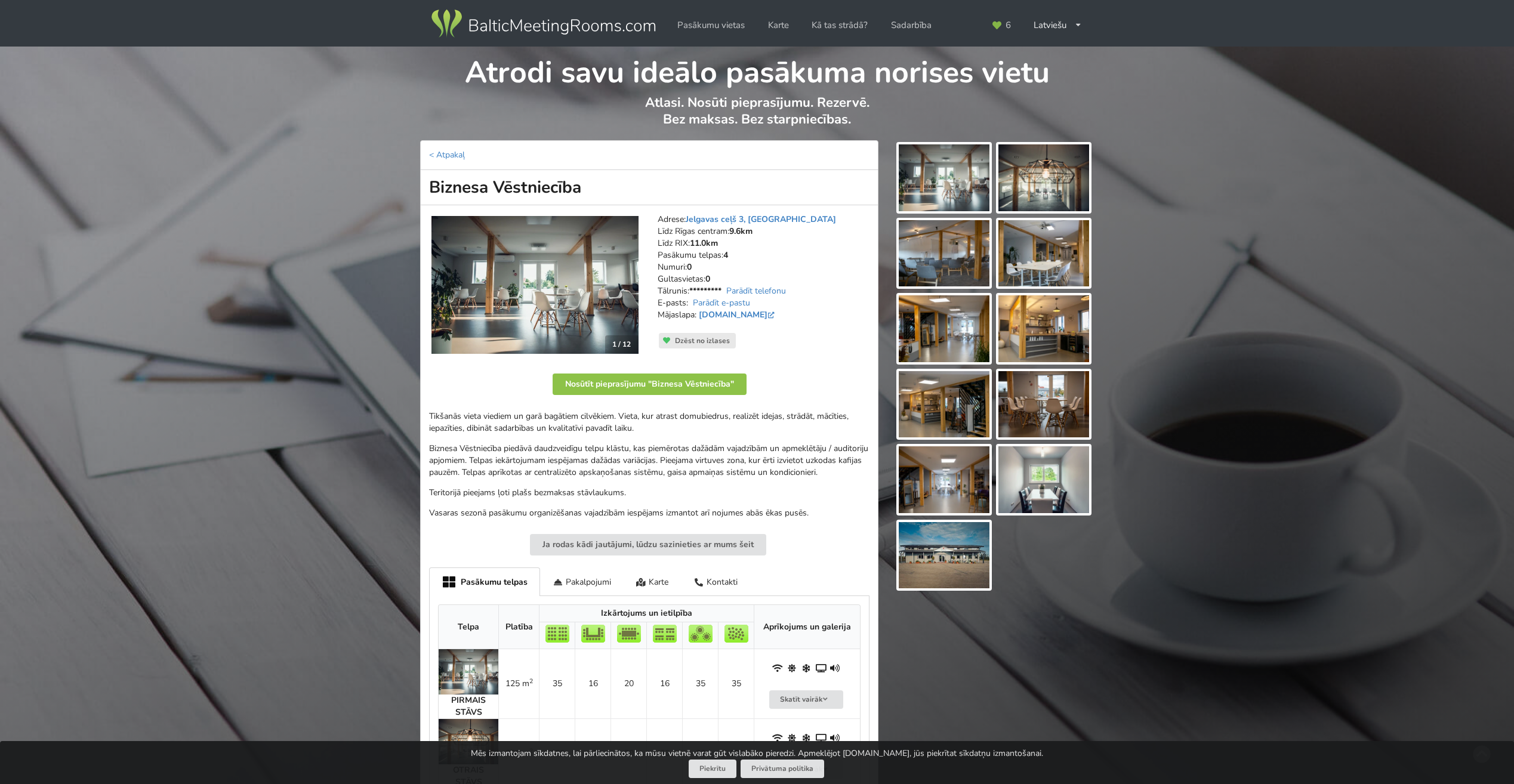
click at [538, 27] on img at bounding box center [543, 24] width 229 height 33
